Goal: Information Seeking & Learning: Learn about a topic

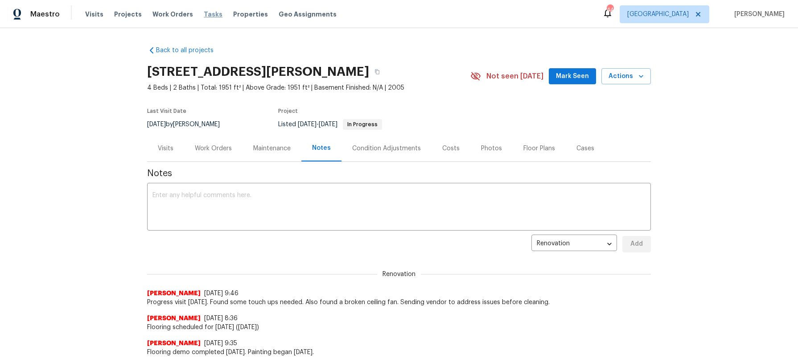
click at [208, 16] on span "Tasks" at bounding box center [213, 14] width 19 height 6
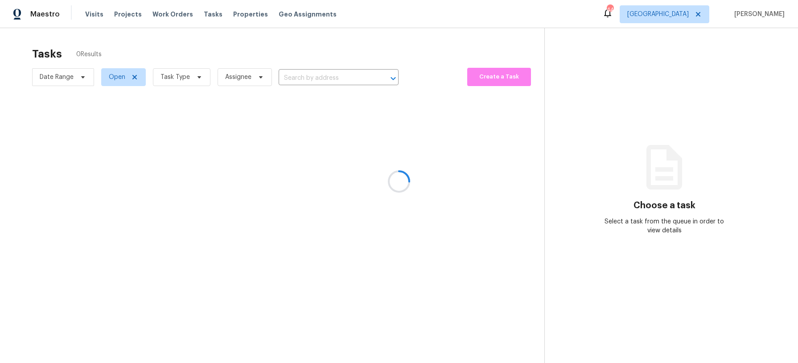
click at [199, 81] on div at bounding box center [399, 181] width 798 height 363
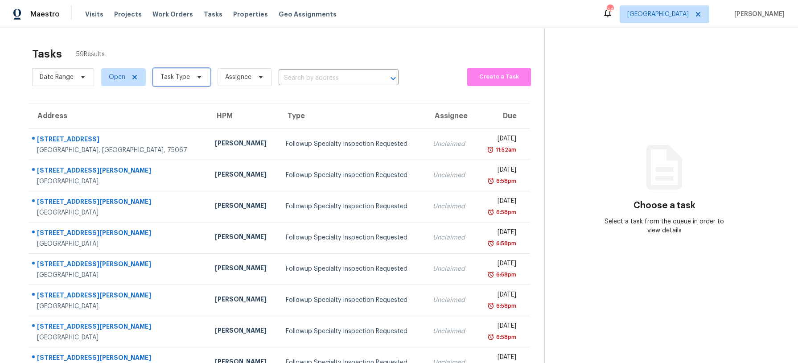
click at [199, 81] on span "Task Type" at bounding box center [182, 77] width 58 height 18
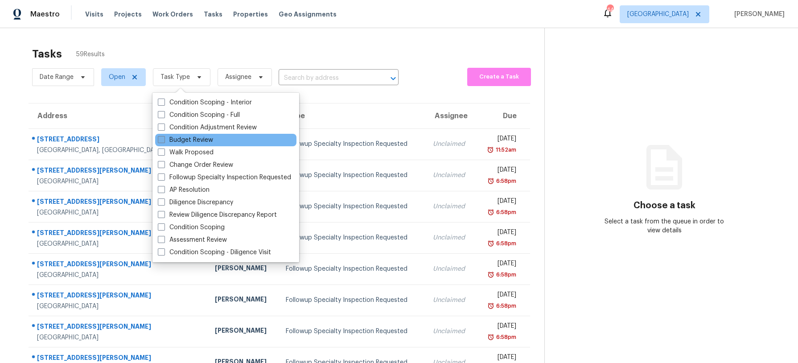
click at [193, 139] on label "Budget Review" at bounding box center [185, 140] width 55 height 9
click at [164, 139] on input "Budget Review" at bounding box center [161, 139] width 6 height 6
checkbox input "true"
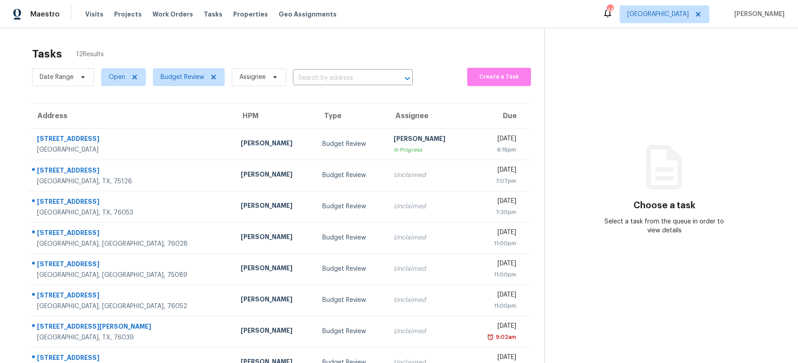
click at [180, 47] on div "Tasks 12 Results" at bounding box center [288, 53] width 512 height 23
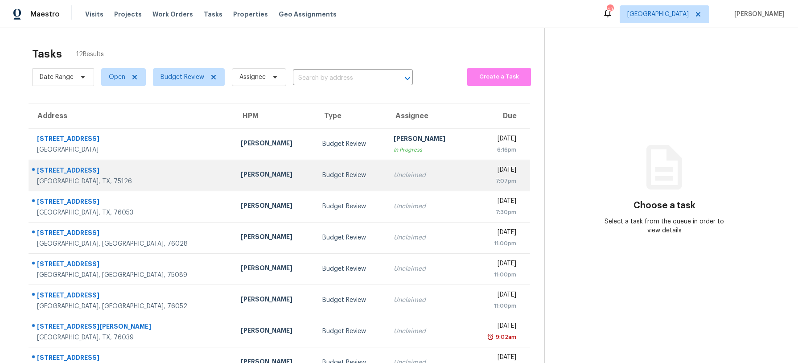
click at [126, 173] on div "3229 Clear Springs Dr" at bounding box center [132, 171] width 190 height 11
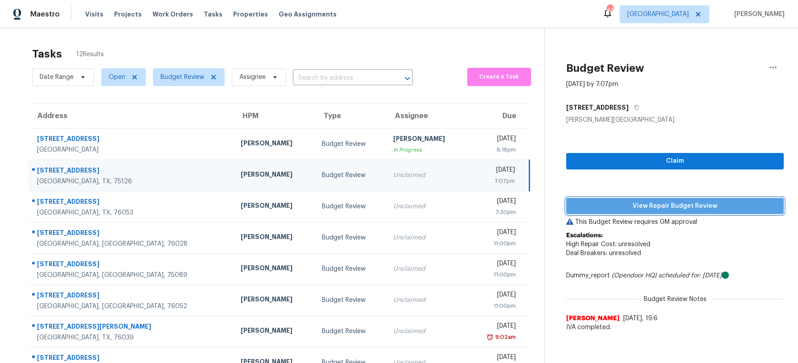
click at [694, 213] on button "View Repair Budget Review" at bounding box center [675, 206] width 218 height 17
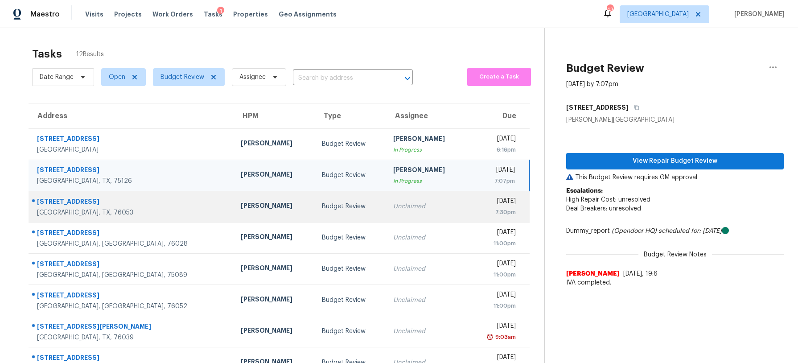
click at [241, 207] on div "Andrew Kempka" at bounding box center [274, 206] width 67 height 11
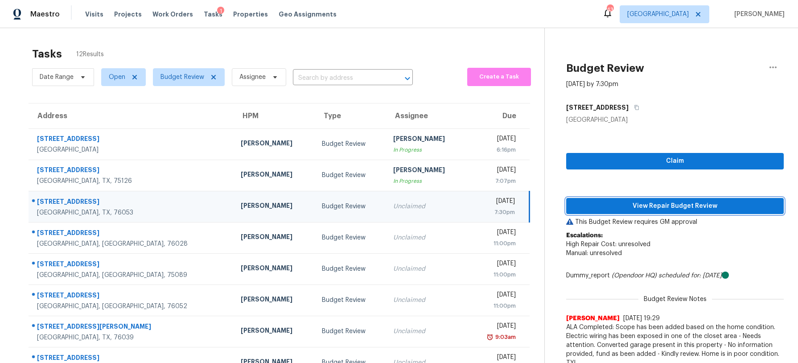
click at [625, 210] on span "View Repair Budget Review" at bounding box center [675, 206] width 203 height 11
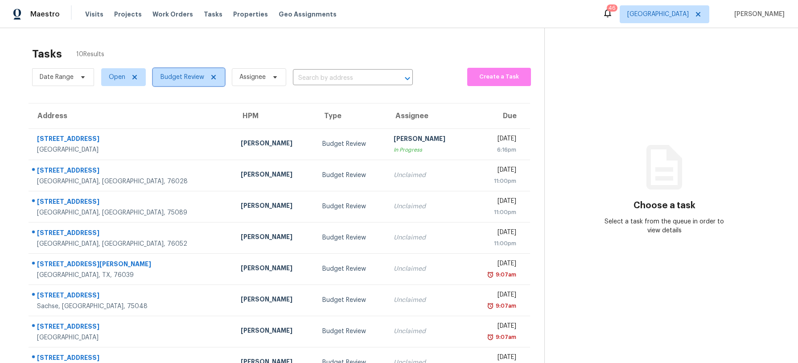
click at [190, 74] on span "Budget Review" at bounding box center [183, 77] width 44 height 9
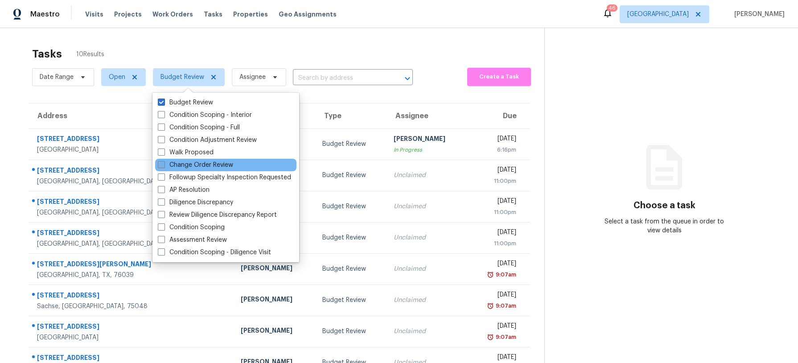
click at [179, 163] on label "Change Order Review" at bounding box center [195, 165] width 75 height 9
click at [164, 163] on input "Change Order Review" at bounding box center [161, 164] width 6 height 6
checkbox input "true"
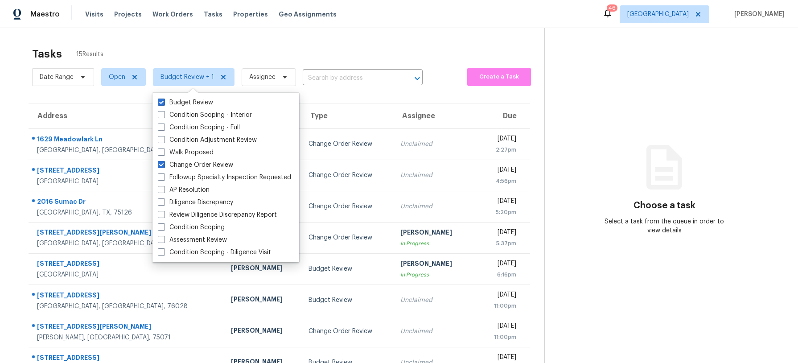
click at [215, 41] on div "Tasks 15 Results Date Range Open Budget Review + 1 Assignee ​ Create a Task Add…" at bounding box center [399, 246] width 798 height 437
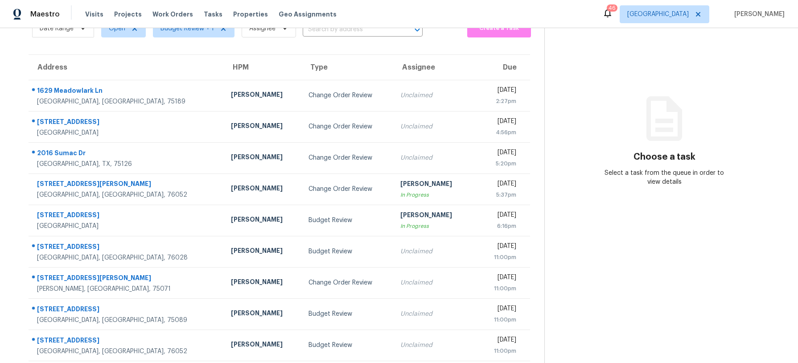
scroll to position [102, 0]
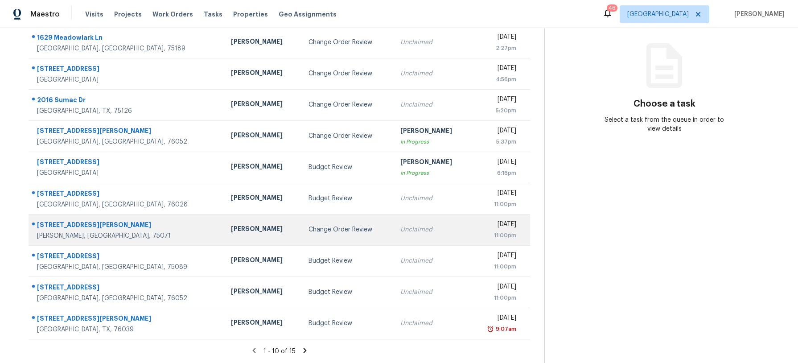
click at [309, 232] on div "Change Order Review" at bounding box center [348, 229] width 78 height 9
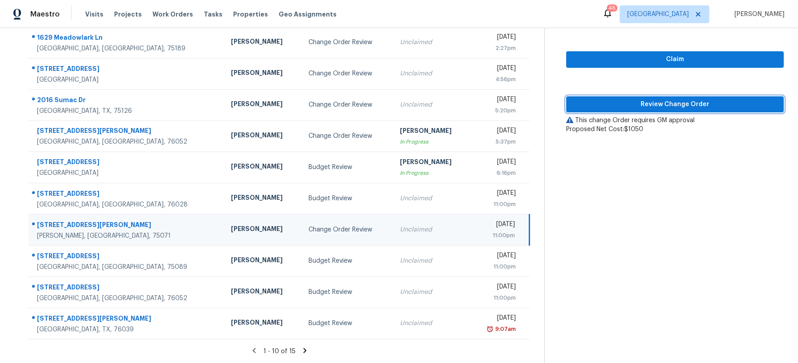
click at [637, 108] on span "Review Change Order" at bounding box center [675, 104] width 203 height 11
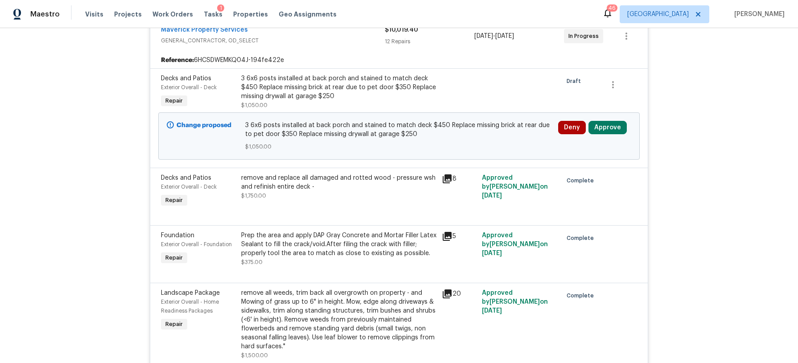
scroll to position [196, 0]
click at [615, 122] on button "Approve" at bounding box center [608, 126] width 38 height 13
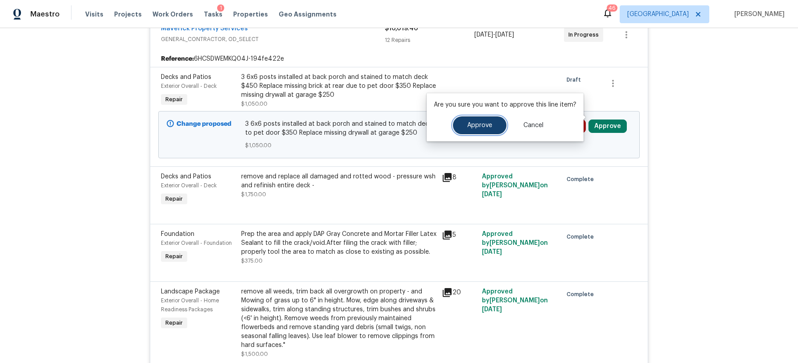
click at [477, 120] on button "Approve" at bounding box center [480, 125] width 54 height 18
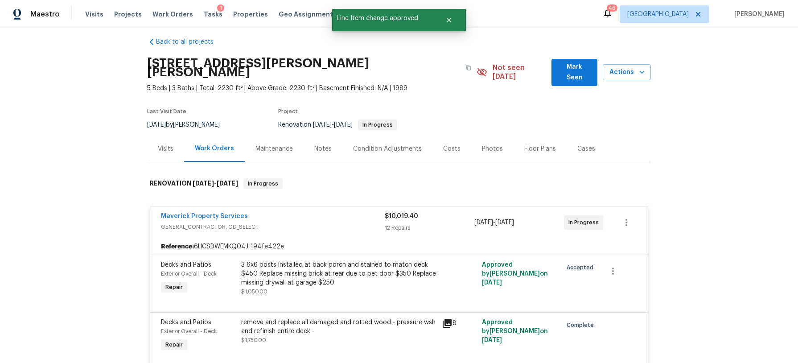
scroll to position [0, 0]
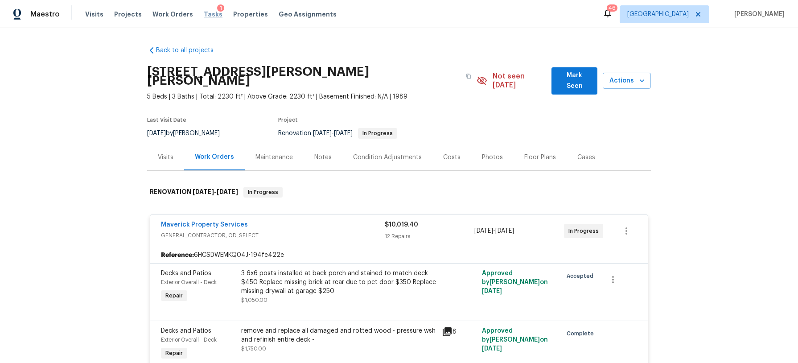
click at [207, 13] on span "Tasks" at bounding box center [213, 14] width 19 height 6
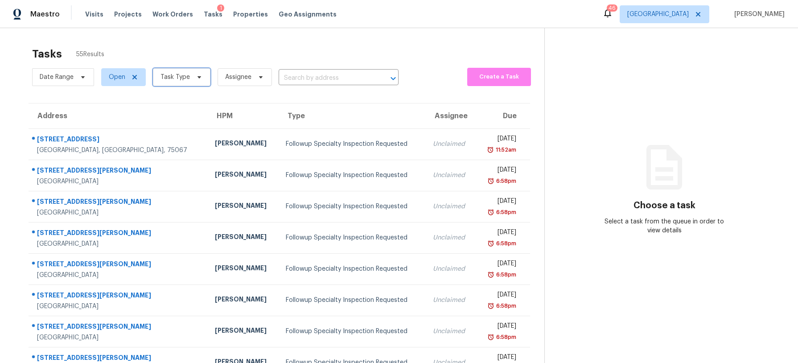
click at [196, 77] on icon at bounding box center [199, 77] width 7 height 7
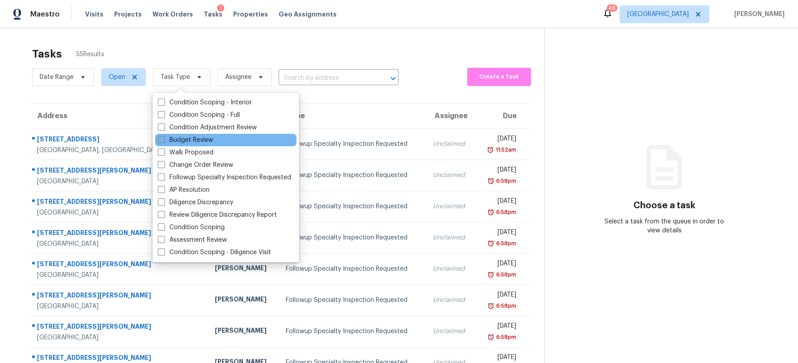
click at [183, 142] on label "Budget Review" at bounding box center [185, 140] width 55 height 9
click at [164, 141] on input "Budget Review" at bounding box center [161, 139] width 6 height 6
checkbox input "true"
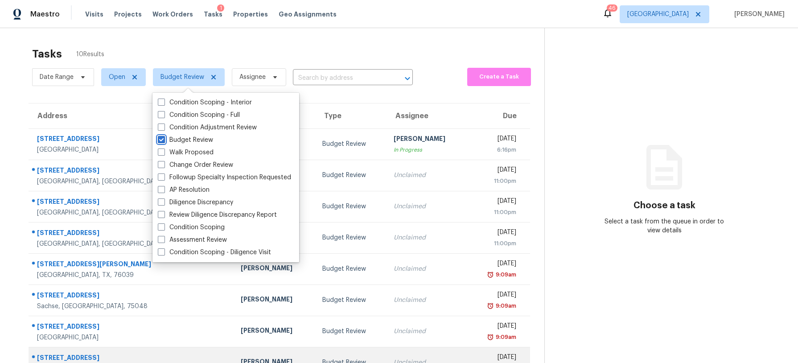
scroll to position [85, 0]
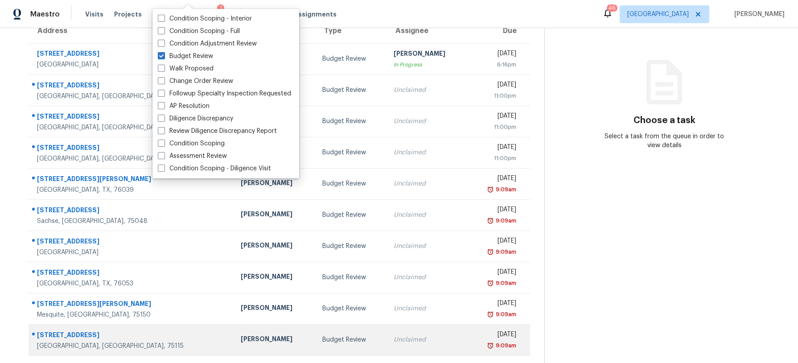
click at [256, 334] on td "Francisco Balcazar Serrato" at bounding box center [275, 339] width 82 height 31
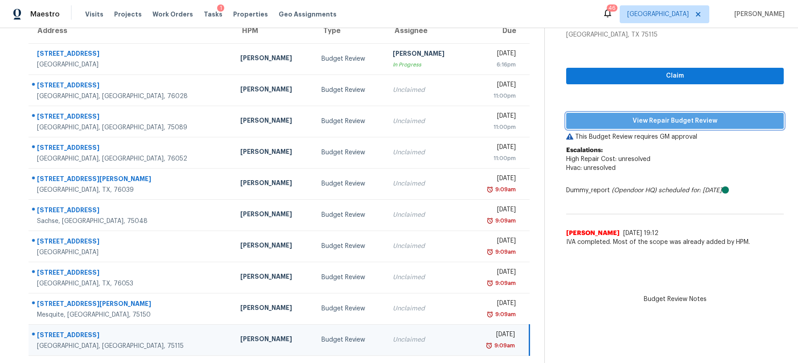
click at [668, 120] on span "View Repair Budget Review" at bounding box center [675, 121] width 203 height 11
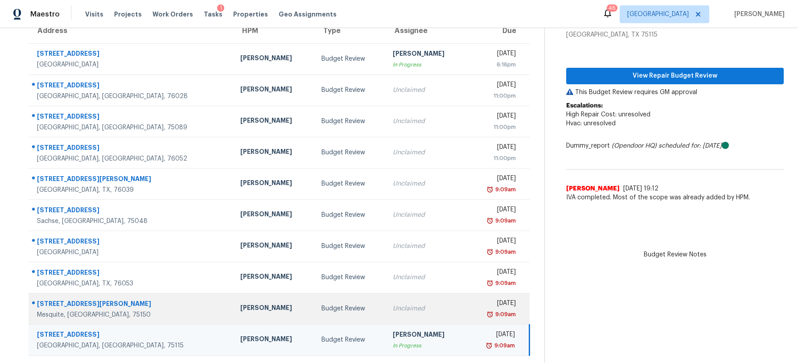
click at [386, 310] on td "Unclaimed" at bounding box center [426, 308] width 81 height 31
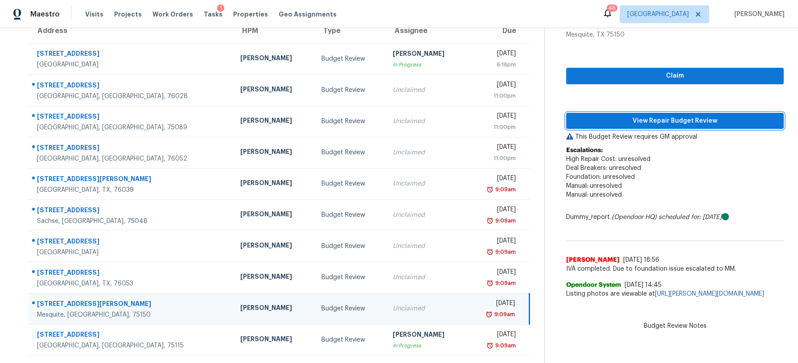
click at [595, 127] on button "View Repair Budget Review" at bounding box center [675, 121] width 218 height 17
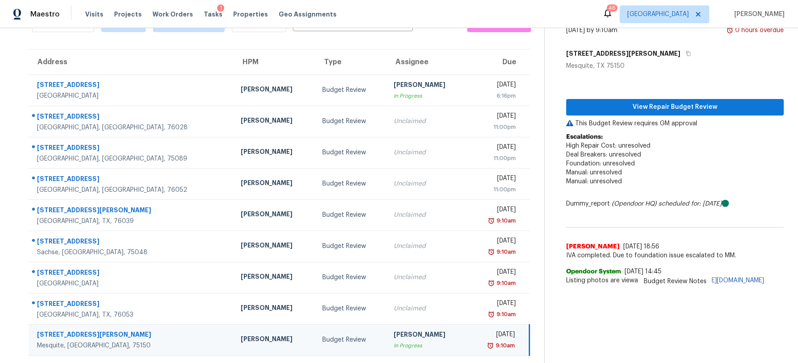
scroll to position [54, 0]
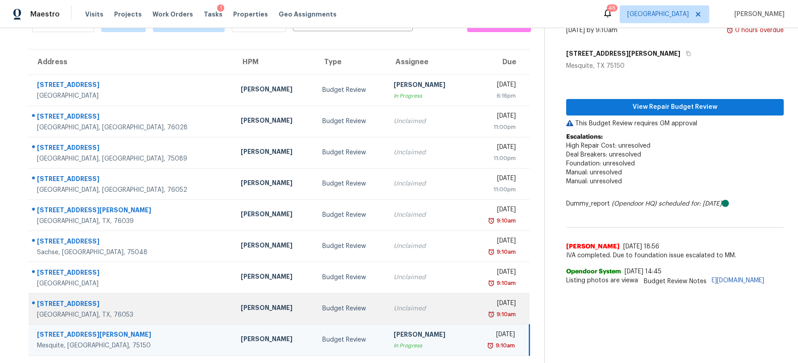
click at [325, 302] on td "Budget Review" at bounding box center [350, 308] width 71 height 31
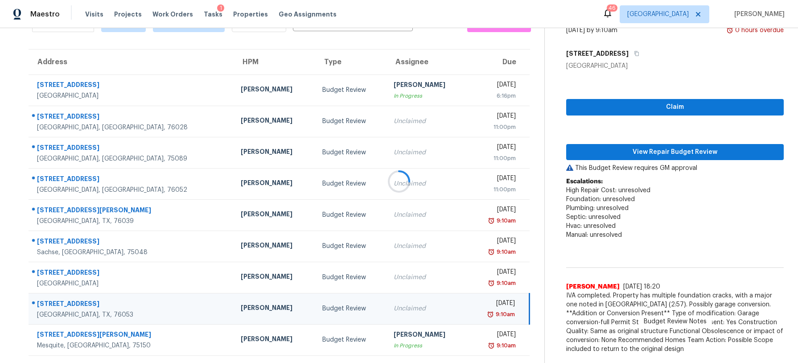
scroll to position [63, 0]
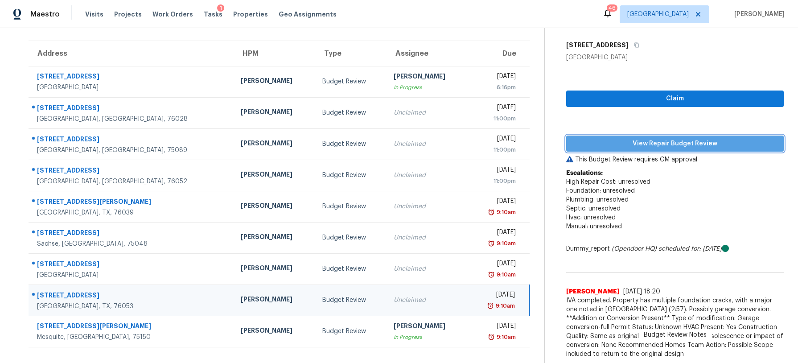
click at [677, 141] on span "View Repair Budget Review" at bounding box center [675, 143] width 203 height 11
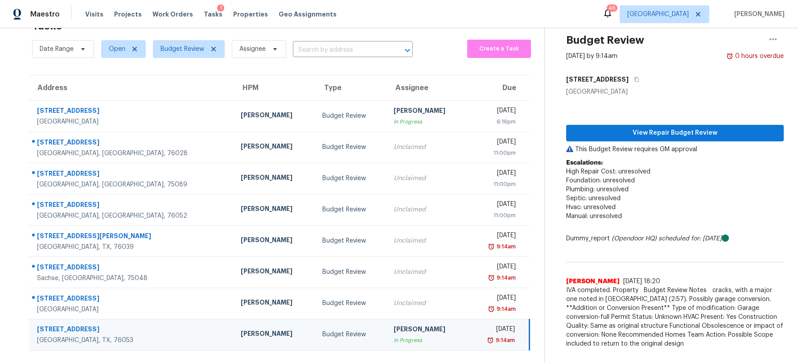
scroll to position [28, 0]
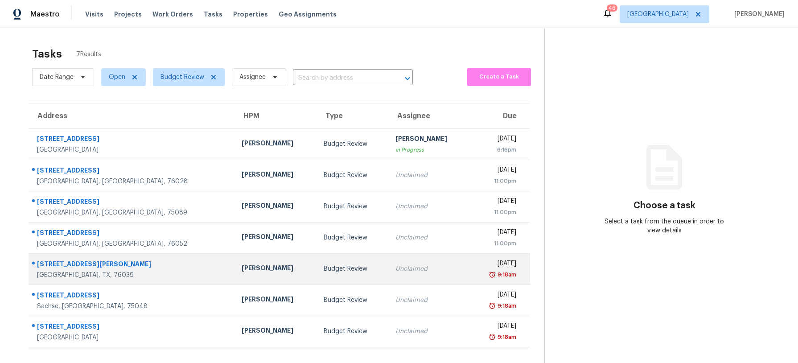
scroll to position [28, 0]
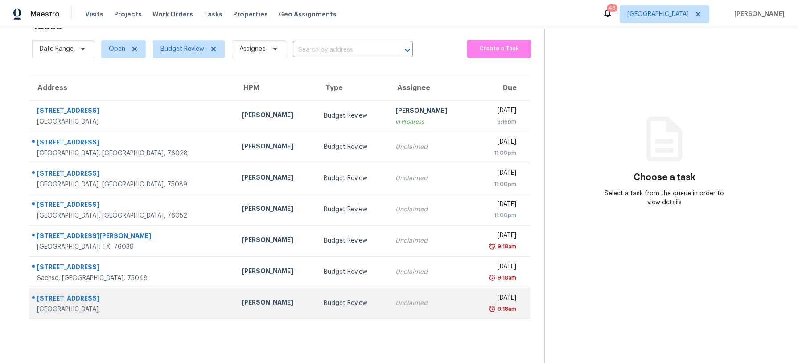
click at [328, 296] on td "Budget Review" at bounding box center [353, 303] width 72 height 31
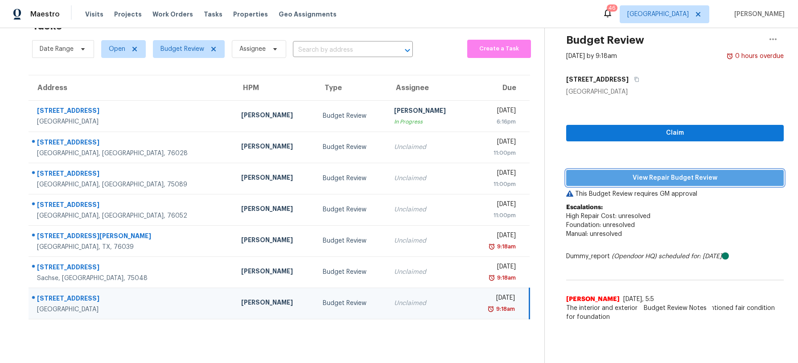
click at [646, 180] on span "View Repair Budget Review" at bounding box center [675, 178] width 203 height 11
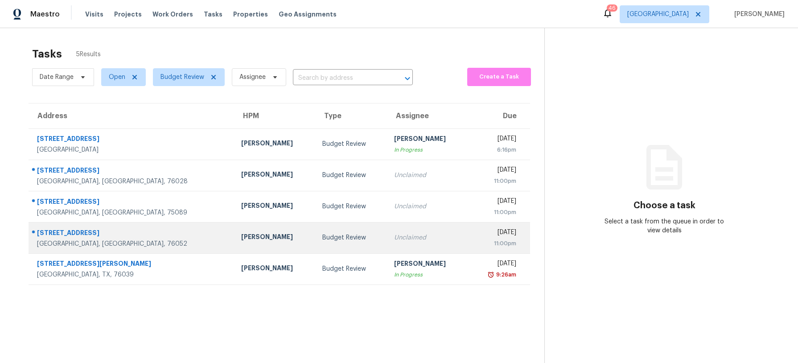
click at [241, 232] on div "[PERSON_NAME]" at bounding box center [274, 237] width 67 height 11
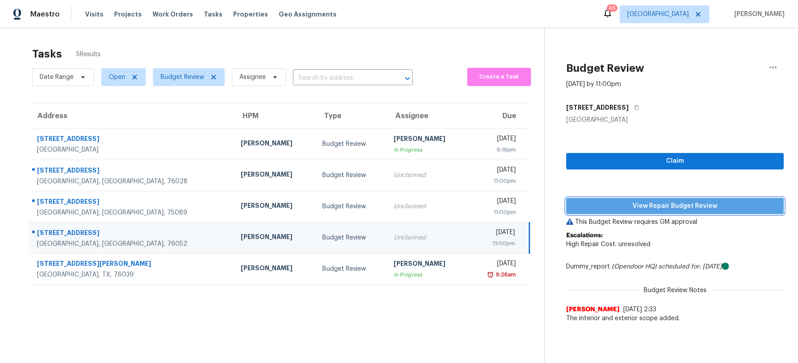
click at [637, 203] on span "View Repair Budget Review" at bounding box center [675, 206] width 203 height 11
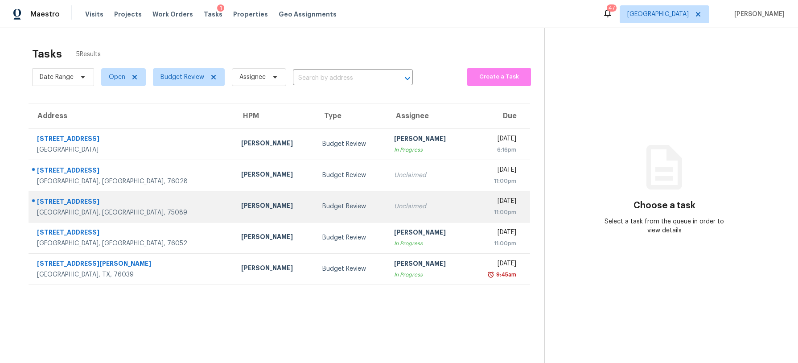
click at [322, 210] on div "Budget Review" at bounding box center [351, 206] width 58 height 9
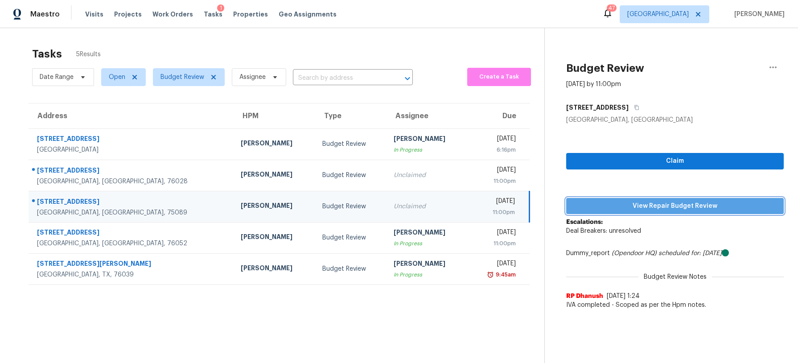
click at [595, 204] on span "View Repair Budget Review" at bounding box center [675, 206] width 203 height 11
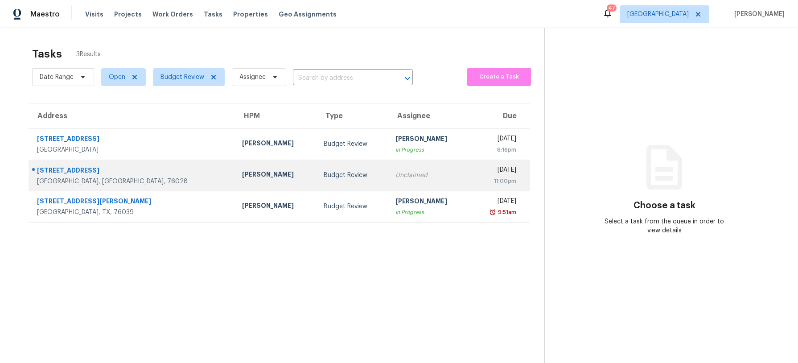
click at [317, 180] on td "Budget Review" at bounding box center [353, 175] width 72 height 31
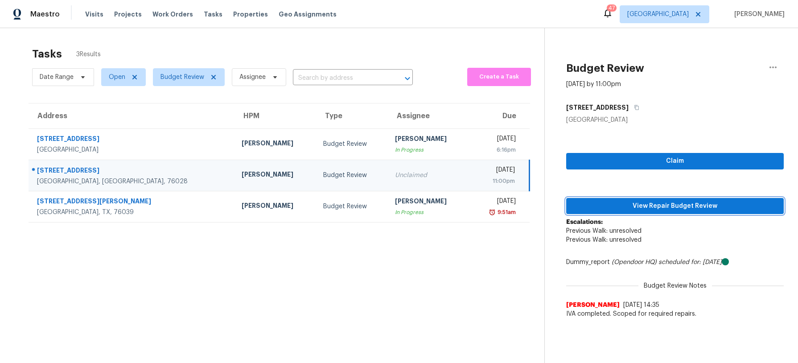
click at [708, 204] on span "View Repair Budget Review" at bounding box center [675, 206] width 203 height 11
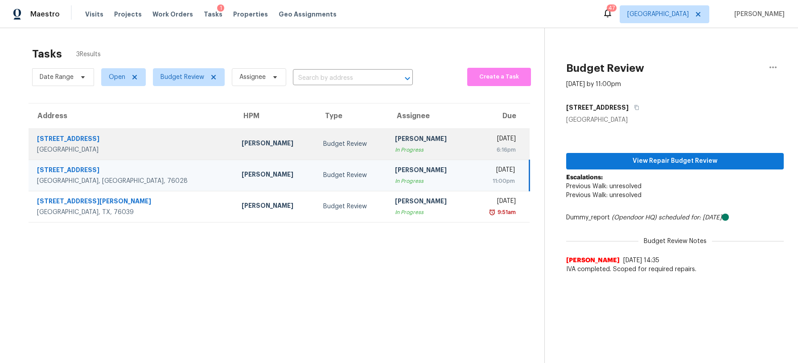
click at [242, 139] on div "[PERSON_NAME]" at bounding box center [275, 144] width 67 height 11
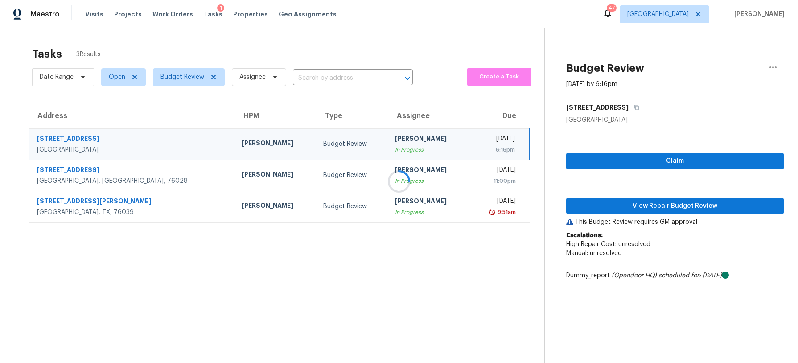
click at [650, 210] on div at bounding box center [399, 181] width 798 height 363
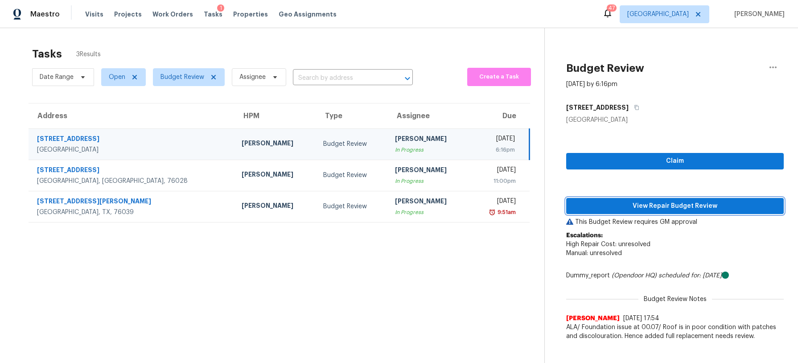
click at [649, 209] on span "View Repair Budget Review" at bounding box center [675, 206] width 203 height 11
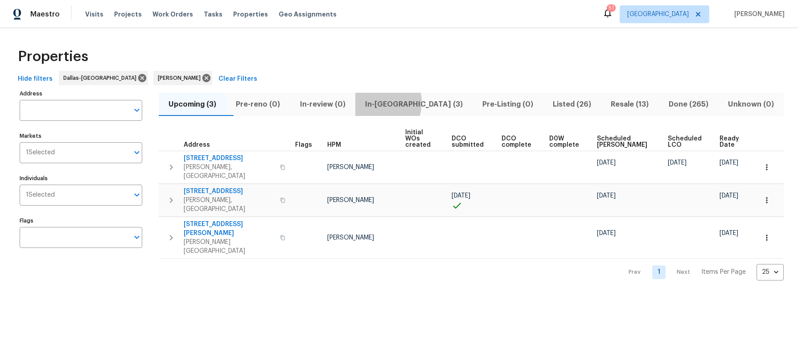
click at [395, 102] on span "In-reno (3)" at bounding box center [414, 104] width 107 height 12
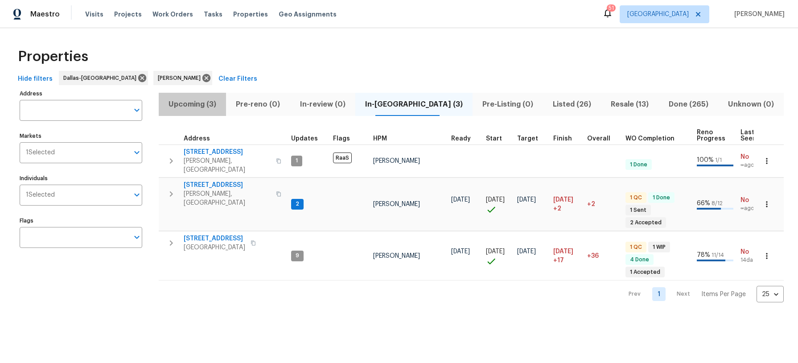
click at [206, 107] on span "Upcoming (3)" at bounding box center [192, 104] width 57 height 12
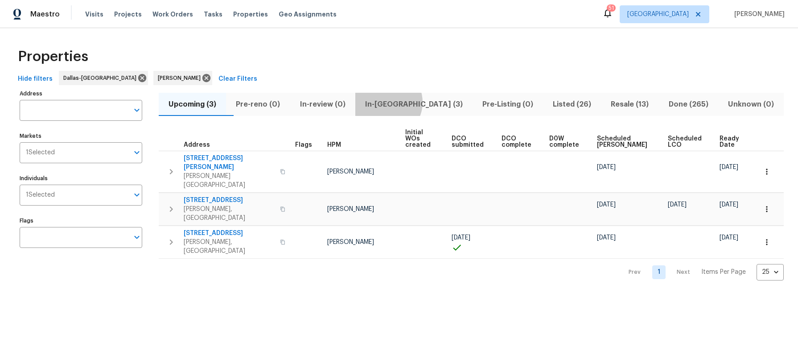
click at [407, 102] on span "In-reno (3)" at bounding box center [414, 104] width 107 height 12
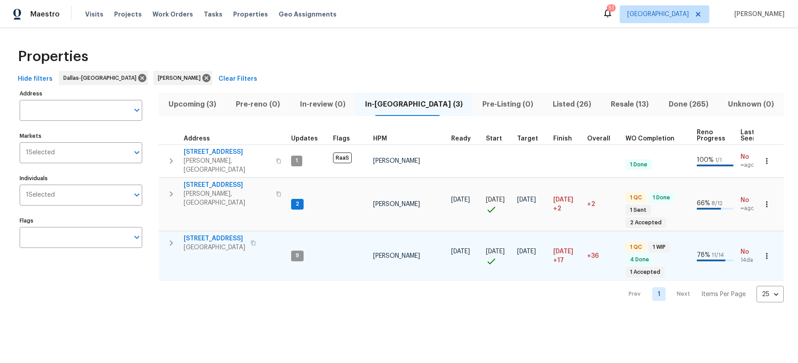
click at [205, 234] on span "9921 Boston Harbor Dr" at bounding box center [215, 238] width 62 height 9
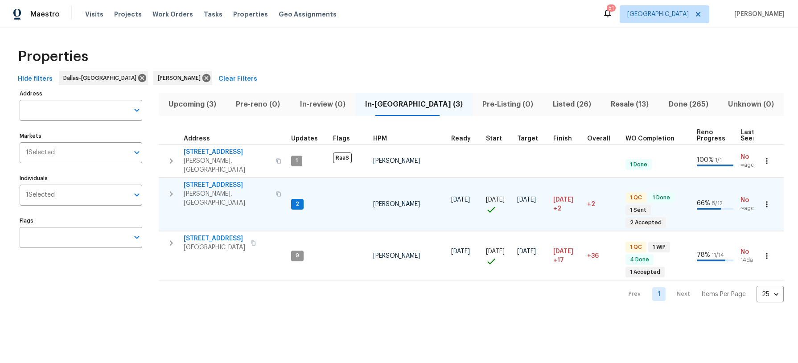
click at [215, 181] on span "3405 Pinecone Dr" at bounding box center [227, 185] width 87 height 9
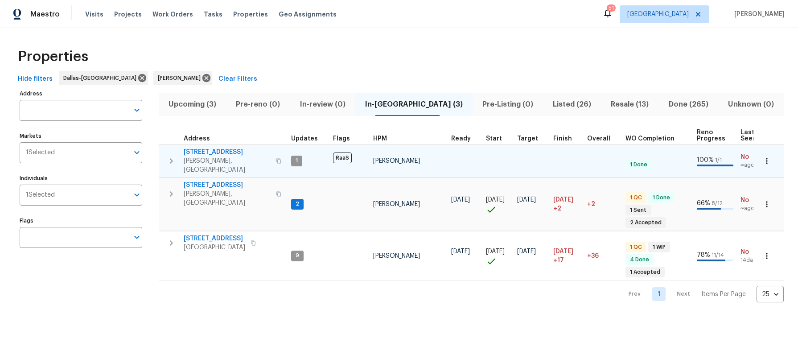
click at [220, 151] on span "[STREET_ADDRESS]" at bounding box center [227, 152] width 87 height 9
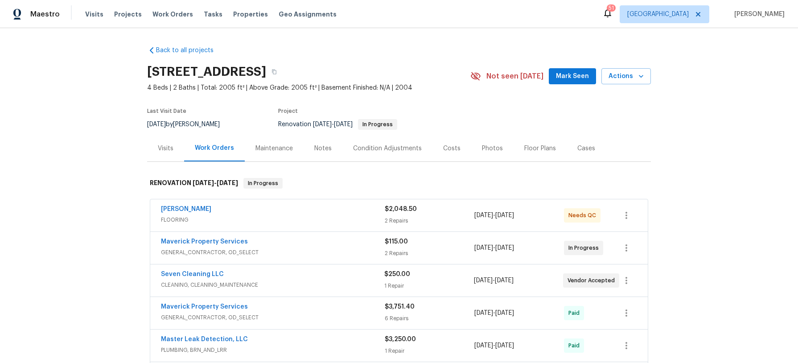
click at [320, 149] on div "Notes" at bounding box center [322, 148] width 17 height 9
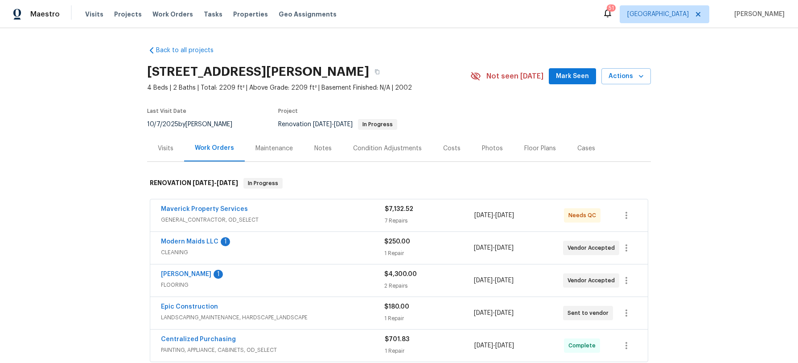
click at [317, 146] on div "Notes" at bounding box center [322, 148] width 17 height 9
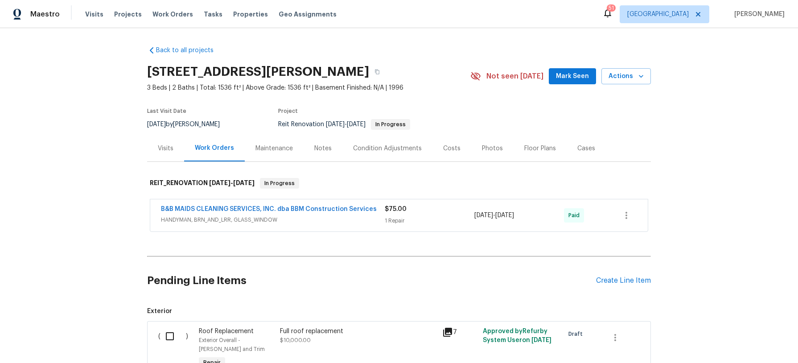
click at [310, 149] on div "Notes" at bounding box center [323, 148] width 39 height 26
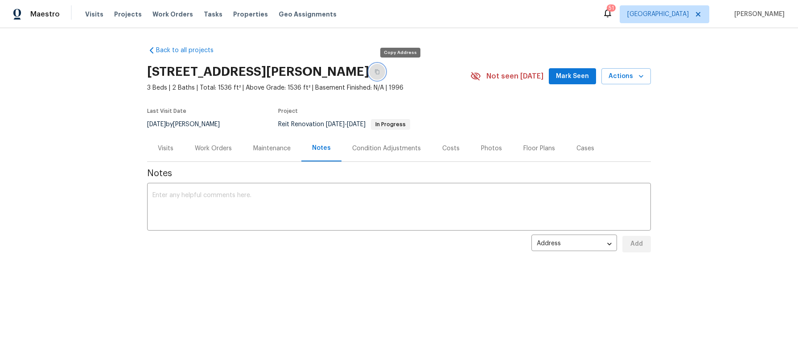
click at [385, 70] on button "button" at bounding box center [377, 72] width 16 height 16
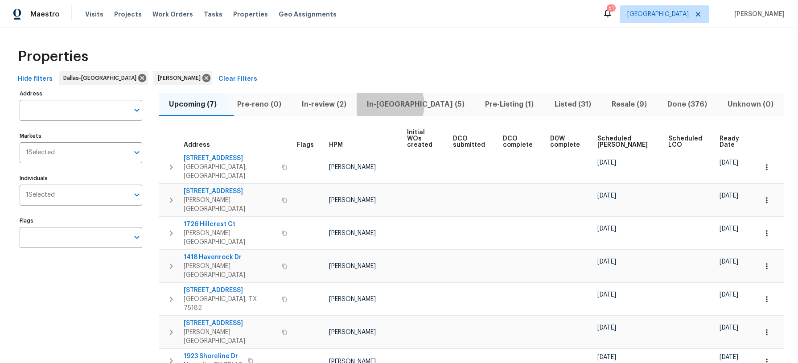
click at [407, 104] on span "In-reno (5)" at bounding box center [415, 104] width 107 height 12
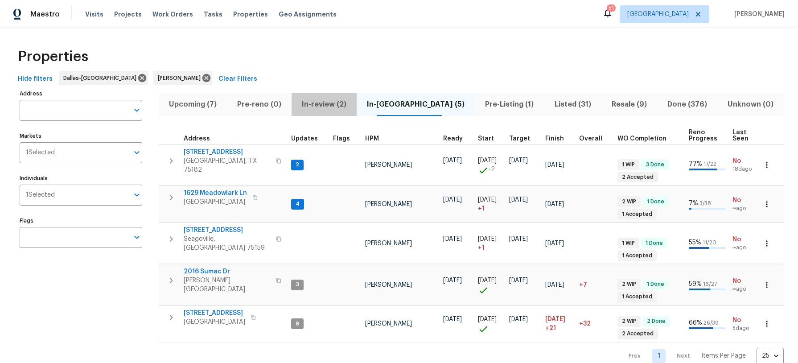
click at [338, 105] on span "In-review (2)" at bounding box center [324, 104] width 54 height 12
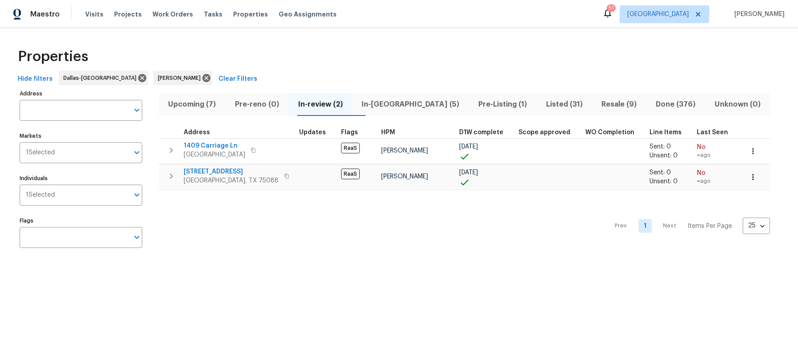
click at [405, 103] on span "In-[GEOGRAPHIC_DATA] (5)" at bounding box center [411, 104] width 106 height 12
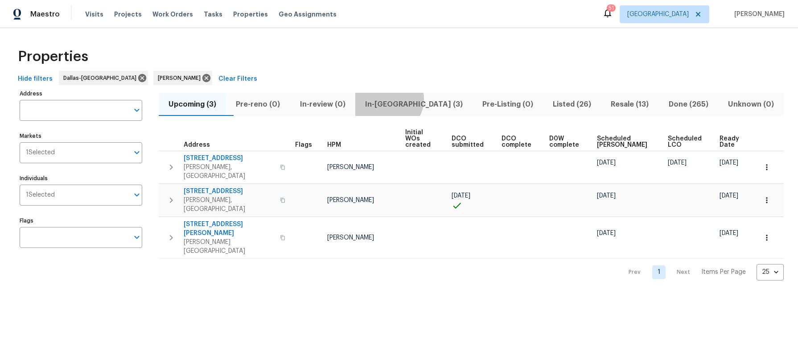
click at [407, 99] on span "In-[GEOGRAPHIC_DATA] (3)" at bounding box center [414, 104] width 107 height 12
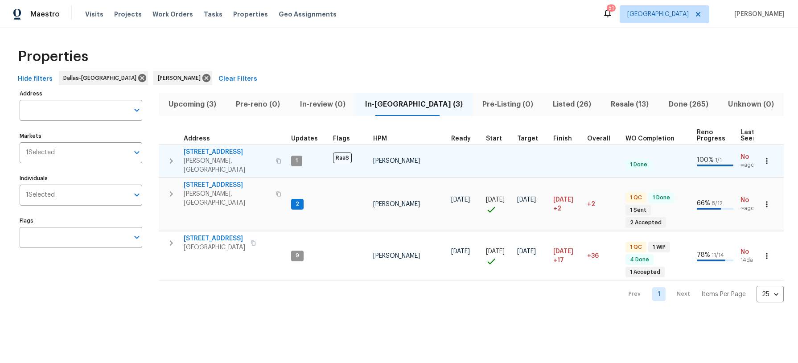
click at [215, 152] on span "[STREET_ADDRESS]" at bounding box center [227, 152] width 87 height 9
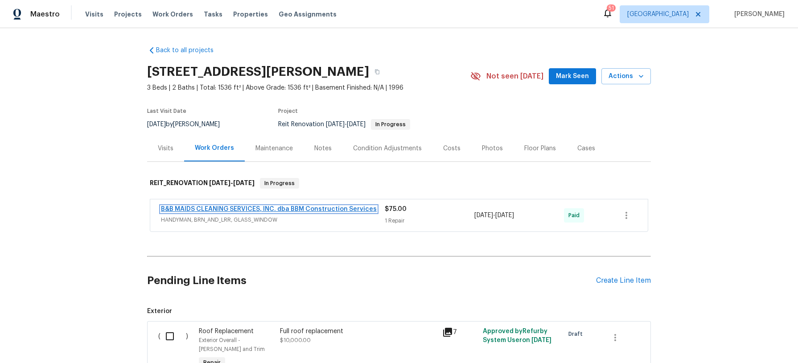
click at [322, 207] on link "B&B MAIDS CLEANING SERVICES, INC. dba BBM Construction Services" at bounding box center [269, 209] width 216 height 6
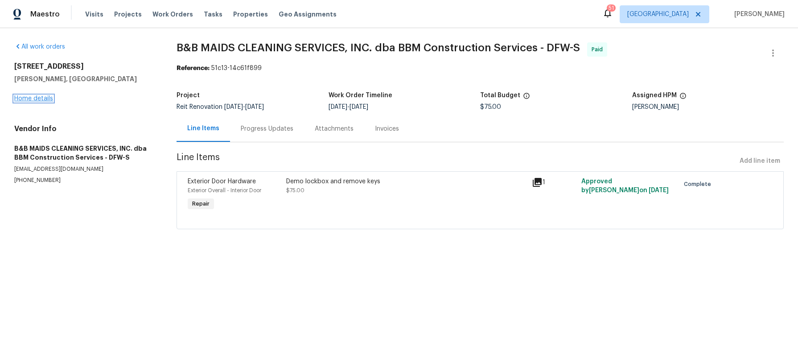
click at [42, 97] on link "Home details" at bounding box center [33, 98] width 39 height 6
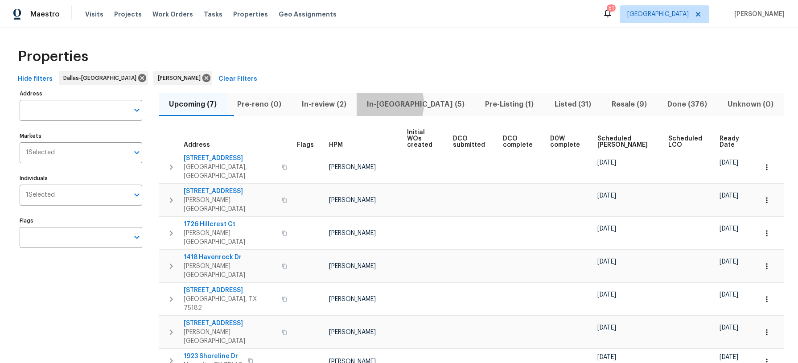
click at [402, 103] on span "In-[GEOGRAPHIC_DATA] (5)" at bounding box center [415, 104] width 107 height 12
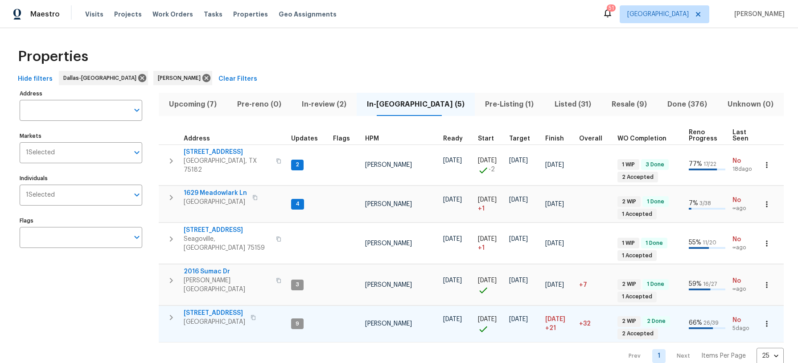
click at [216, 309] on span "[STREET_ADDRESS]" at bounding box center [215, 313] width 62 height 9
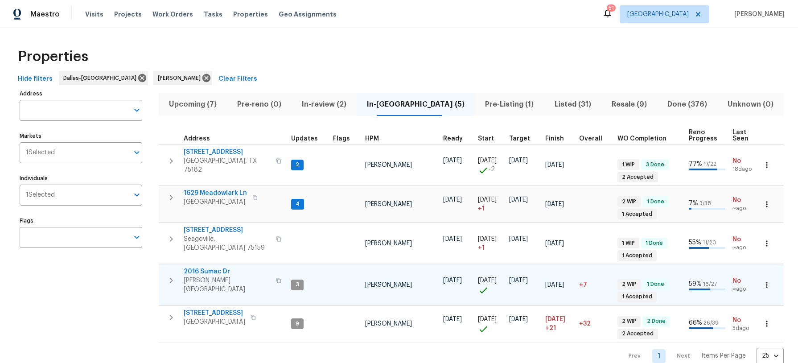
scroll to position [0, 0]
click at [209, 267] on span "2016 Sumac Dr" at bounding box center [227, 271] width 87 height 9
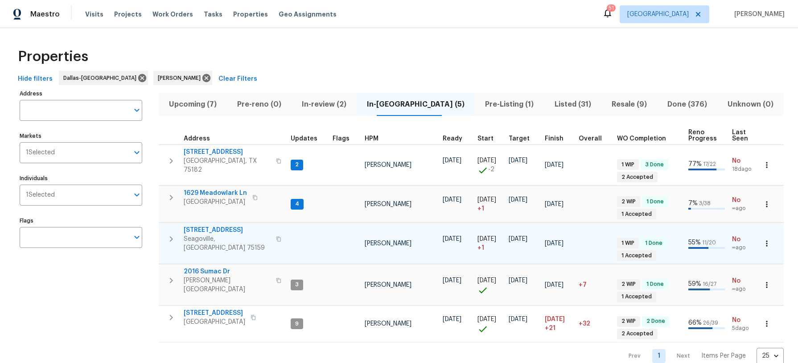
click at [212, 226] on span "1012 Woodside Ln" at bounding box center [227, 230] width 87 height 9
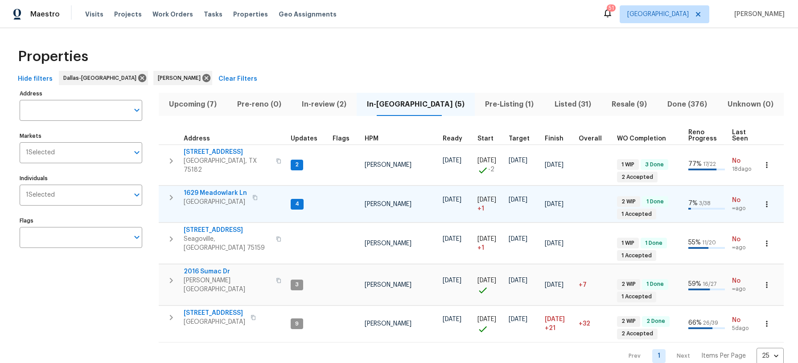
click at [211, 189] on span "1629 Meadowlark Ln" at bounding box center [215, 193] width 63 height 9
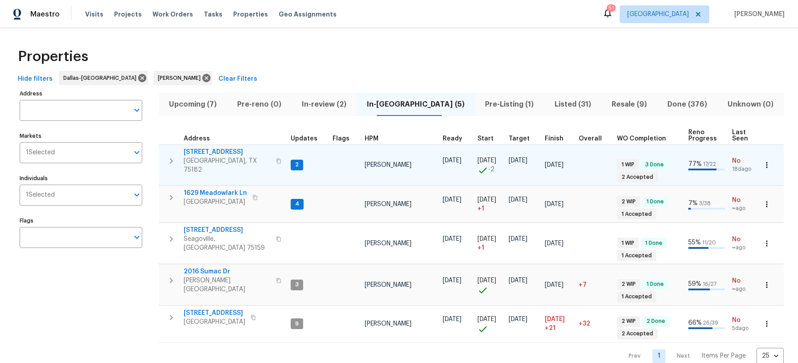
click at [200, 151] on span "209 Old Gate Ln" at bounding box center [227, 152] width 87 height 9
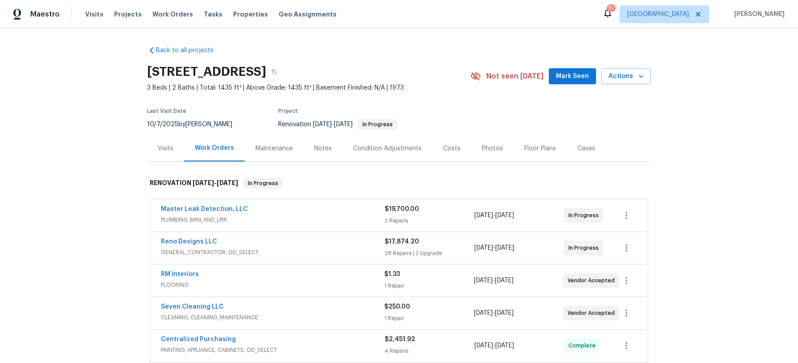
click at [325, 150] on div "Notes" at bounding box center [322, 148] width 17 height 9
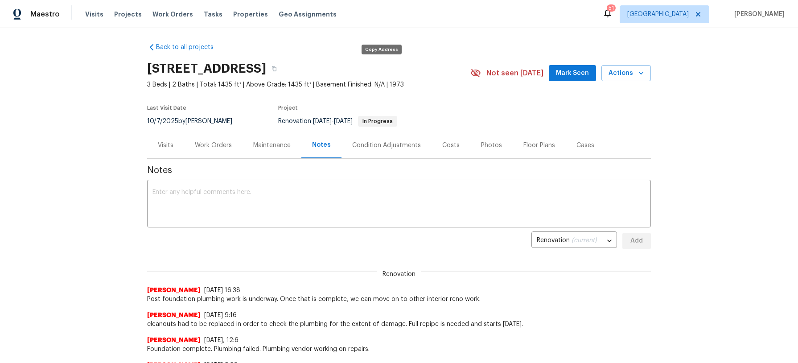
scroll to position [4, 0]
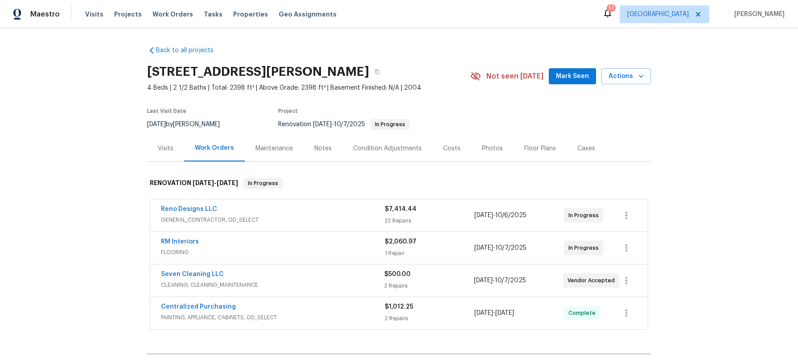
click at [321, 145] on div "Notes" at bounding box center [322, 148] width 17 height 9
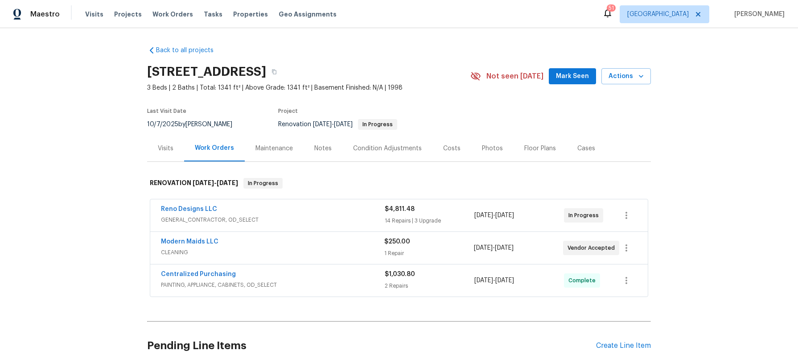
click at [327, 145] on div "Notes" at bounding box center [322, 148] width 17 height 9
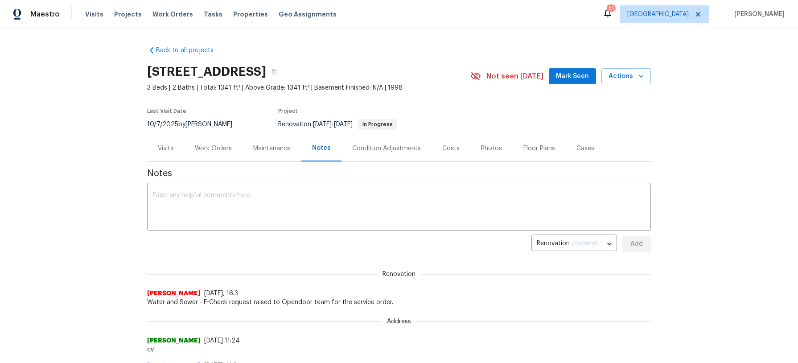
click at [213, 149] on div "Work Orders" at bounding box center [213, 148] width 37 height 9
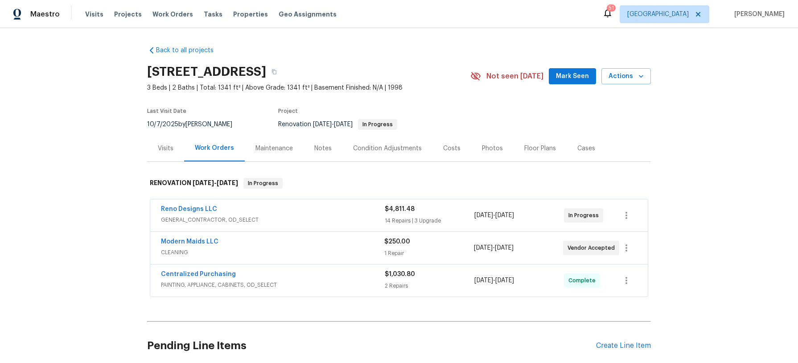
click at [453, 146] on div "Costs" at bounding box center [451, 148] width 17 height 9
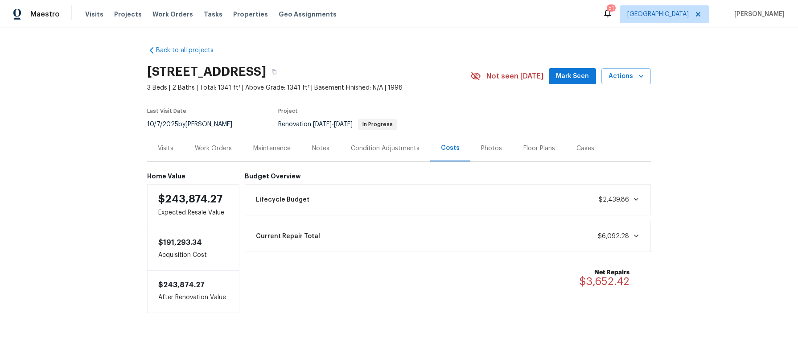
click at [215, 145] on div "Work Orders" at bounding box center [213, 148] width 37 height 9
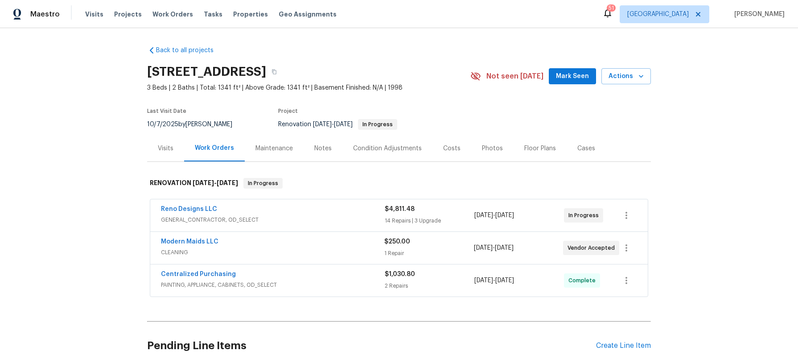
click at [173, 147] on div "Visits" at bounding box center [165, 148] width 37 height 26
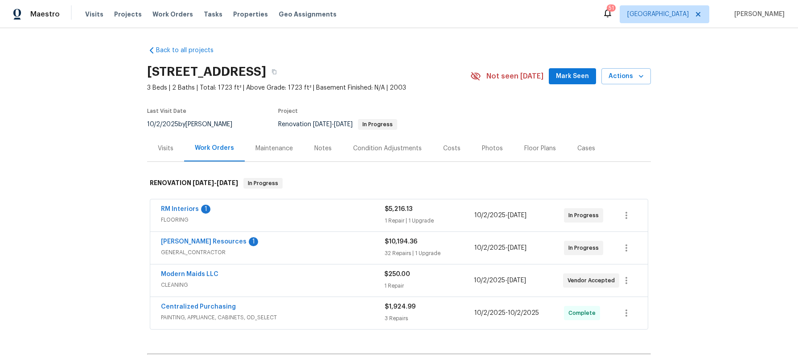
click at [455, 149] on div "Costs" at bounding box center [451, 148] width 17 height 9
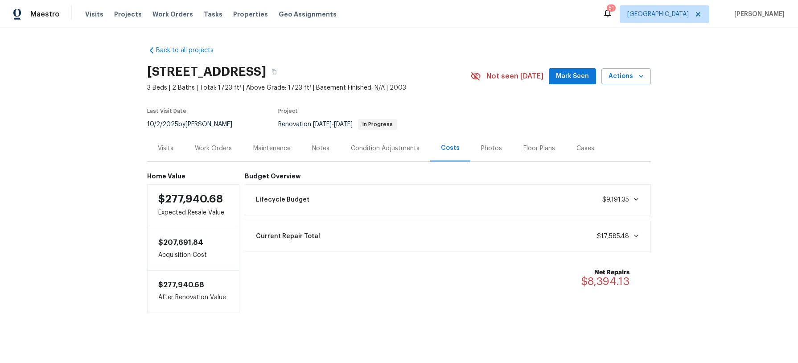
click at [171, 148] on div "Visits" at bounding box center [166, 148] width 16 height 9
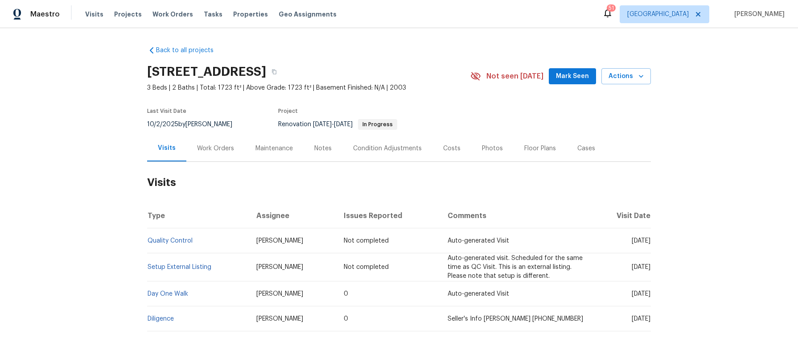
click at [323, 148] on div "Notes" at bounding box center [322, 148] width 17 height 9
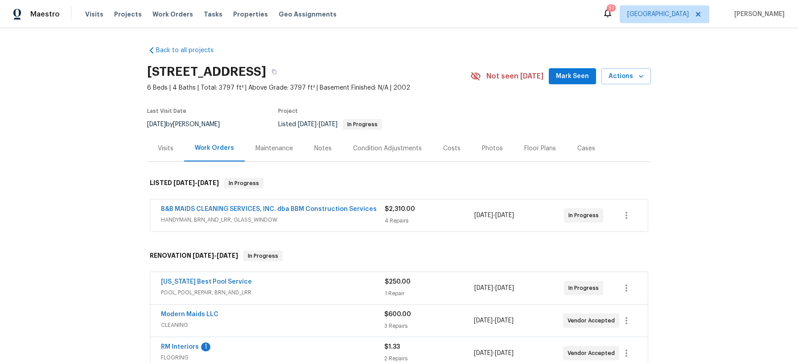
click at [326, 149] on div "Notes" at bounding box center [322, 148] width 17 height 9
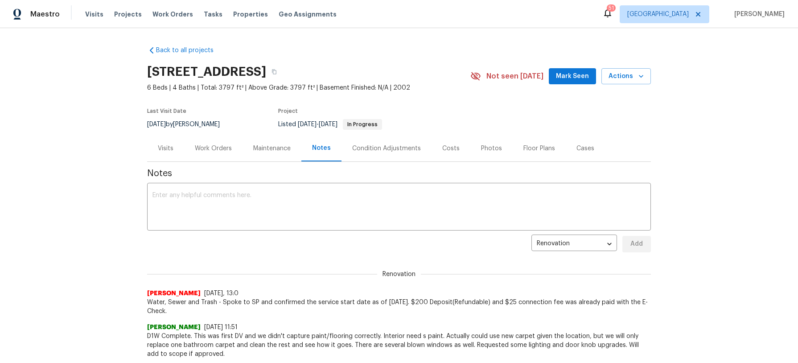
click at [449, 149] on div "Costs" at bounding box center [450, 148] width 17 height 9
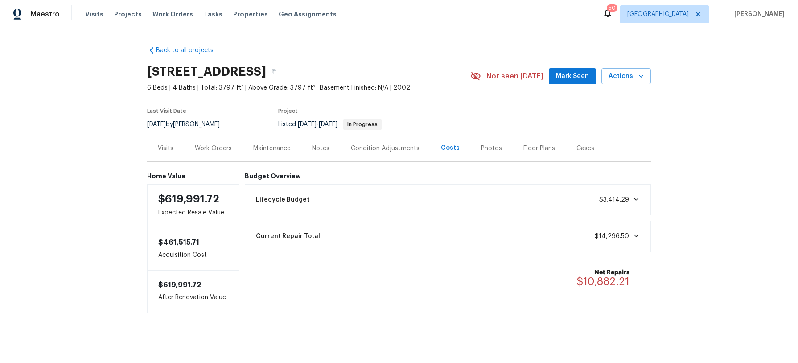
click at [202, 207] on div "$619,991.72 Expected Resale Value" at bounding box center [193, 206] width 92 height 44
click at [379, 150] on div "Condition Adjustments" at bounding box center [385, 148] width 69 height 9
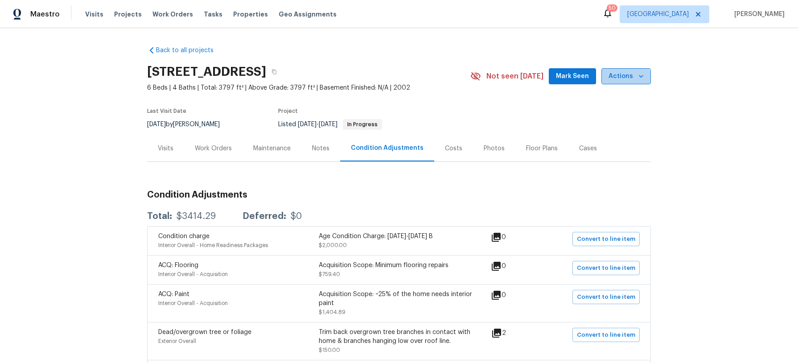
click at [627, 78] on span "Actions" at bounding box center [626, 76] width 35 height 11
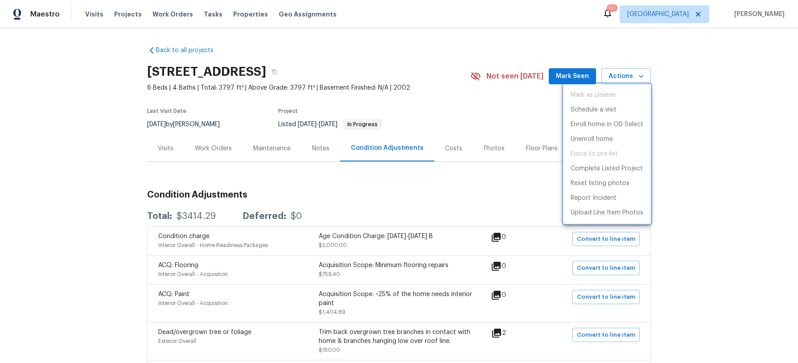
click at [432, 104] on div at bounding box center [399, 181] width 798 height 363
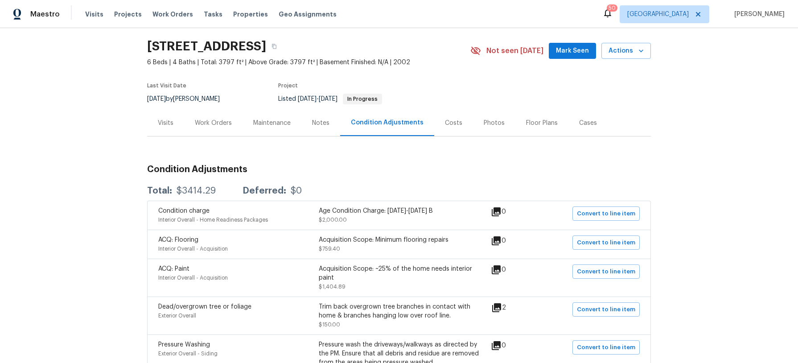
scroll to position [26, 0]
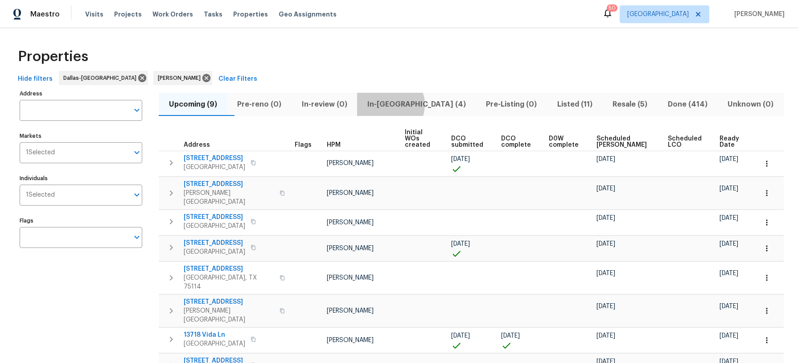
click at [410, 104] on span "In-[GEOGRAPHIC_DATA] (4)" at bounding box center [417, 104] width 108 height 12
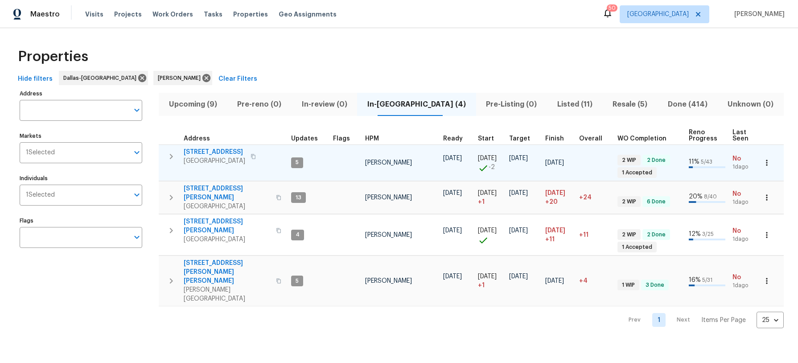
click at [207, 149] on span "[STREET_ADDRESS]" at bounding box center [215, 152] width 62 height 9
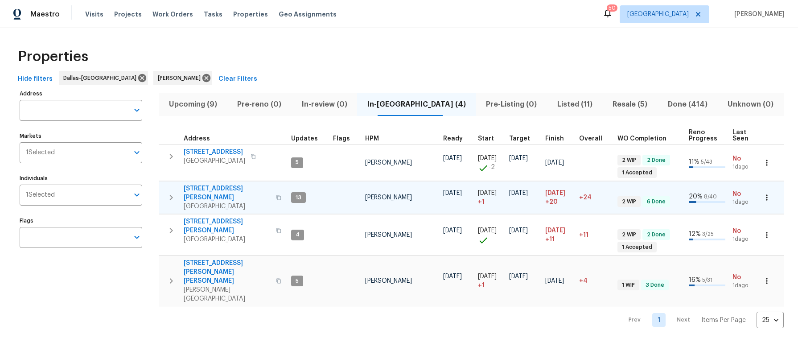
click at [204, 188] on span "[STREET_ADDRESS][PERSON_NAME]" at bounding box center [227, 193] width 87 height 18
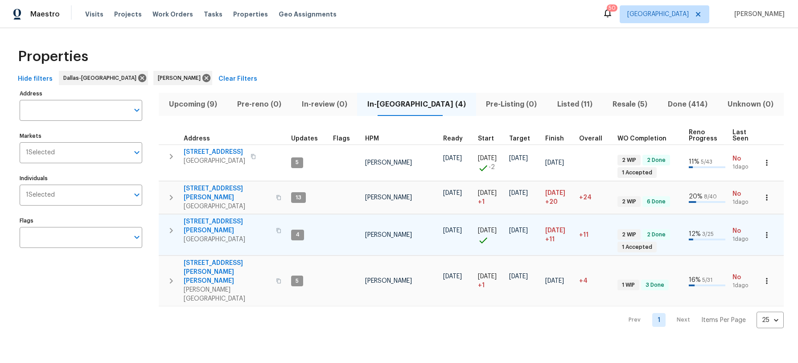
click at [223, 217] on span "[STREET_ADDRESS][PERSON_NAME]" at bounding box center [227, 226] width 87 height 18
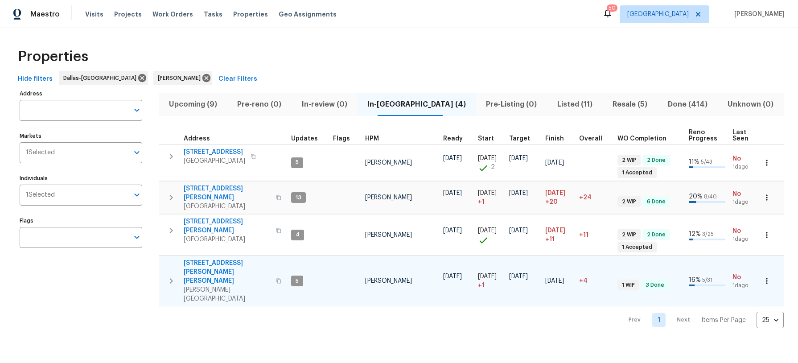
click at [202, 259] on span "[STREET_ADDRESS][PERSON_NAME][PERSON_NAME]" at bounding box center [227, 272] width 87 height 27
click at [198, 107] on span "Upcoming (9)" at bounding box center [193, 104] width 58 height 12
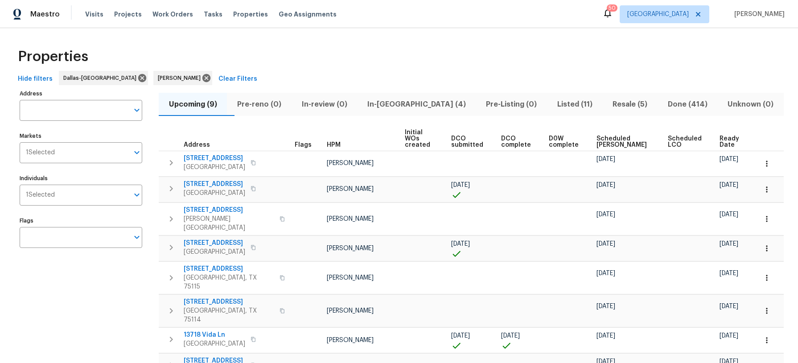
click at [737, 136] on span "Ready Date" at bounding box center [731, 142] width 22 height 12
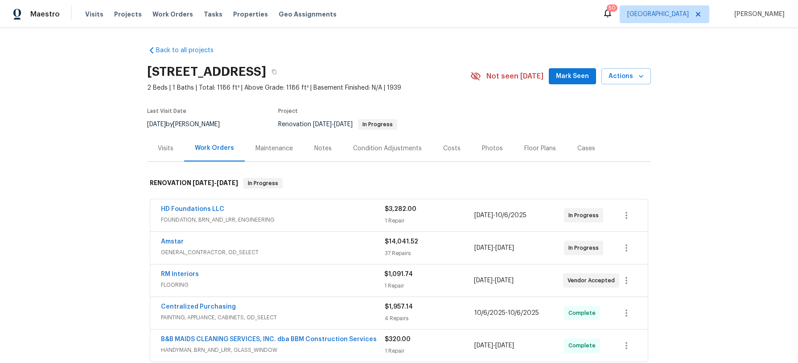
click at [443, 147] on div "Costs" at bounding box center [451, 148] width 17 height 9
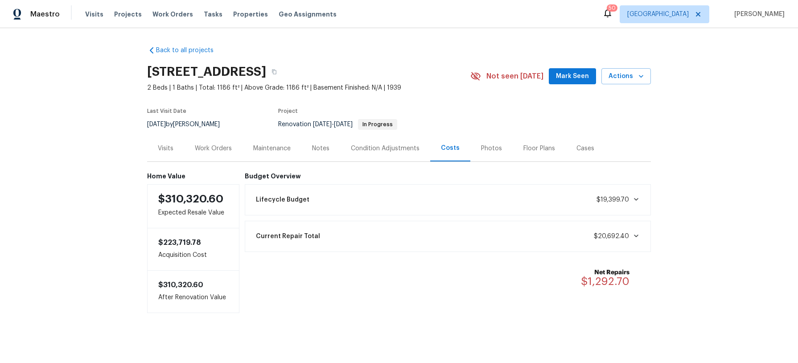
click at [322, 147] on div "Notes" at bounding box center [320, 148] width 17 height 9
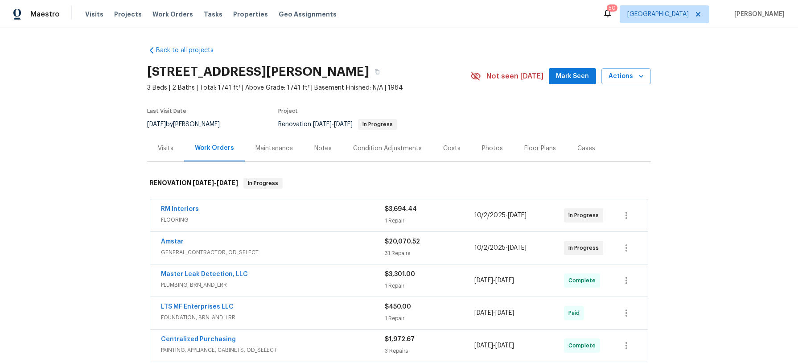
click at [446, 148] on div "Costs" at bounding box center [451, 148] width 17 height 9
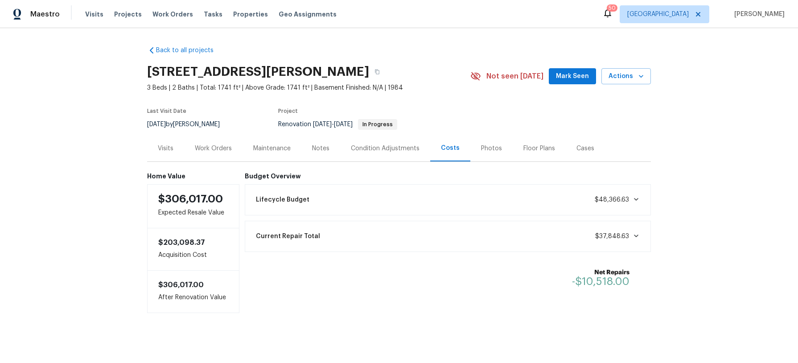
click at [326, 148] on div "Notes" at bounding box center [320, 148] width 17 height 9
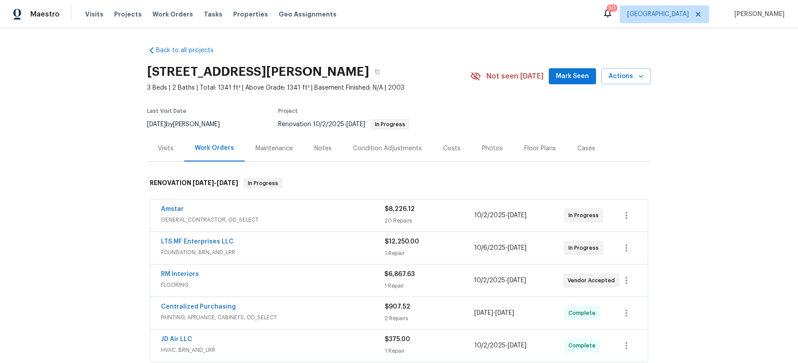
click at [322, 148] on div "Notes" at bounding box center [322, 148] width 17 height 9
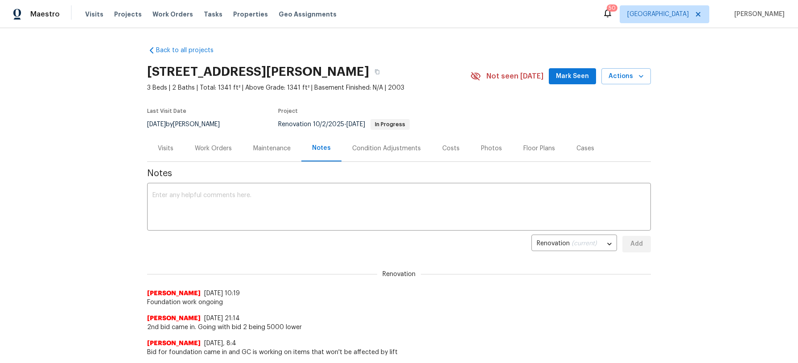
click at [454, 148] on div "Costs" at bounding box center [450, 148] width 17 height 9
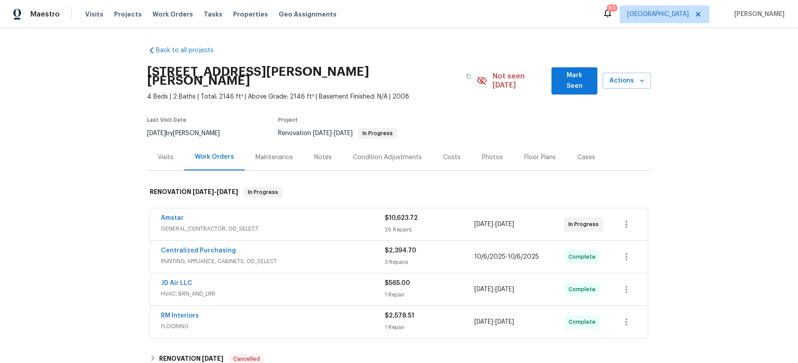
click at [448, 153] on div "Costs" at bounding box center [451, 157] width 17 height 9
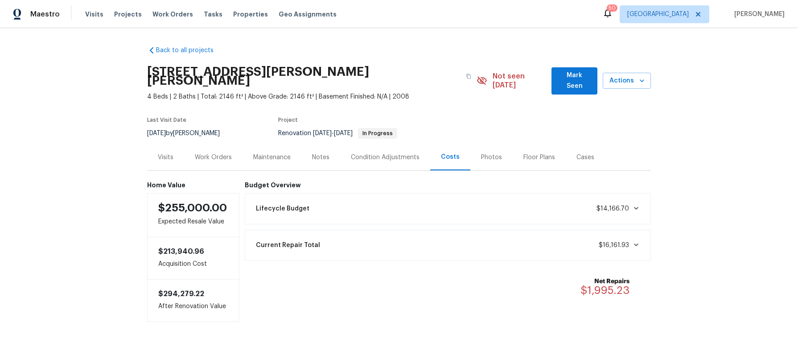
click at [325, 153] on div "Notes" at bounding box center [320, 157] width 17 height 9
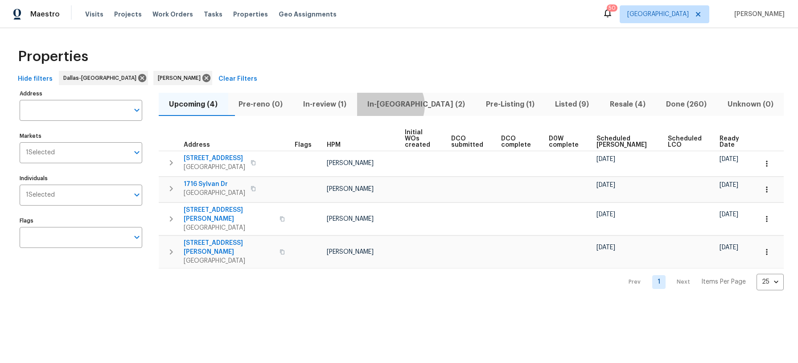
click at [409, 105] on span "In-[GEOGRAPHIC_DATA] (2)" at bounding box center [417, 104] width 108 height 12
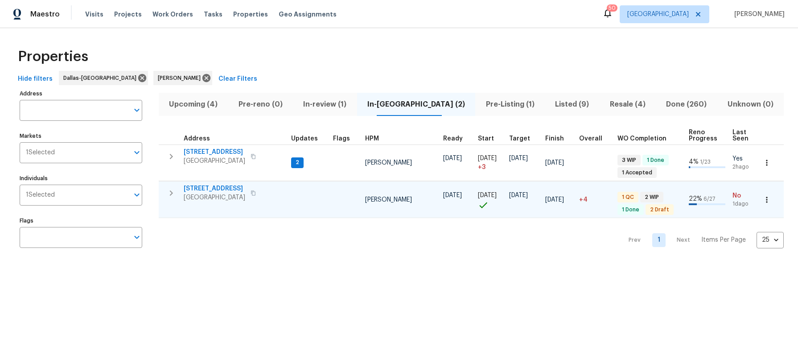
click at [195, 186] on span "806 SE 4th St" at bounding box center [215, 188] width 62 height 9
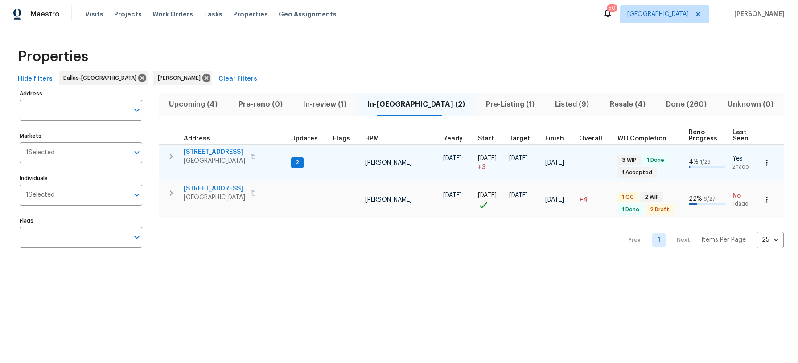
click at [226, 150] on span "3605 Bayshore Dr" at bounding box center [215, 152] width 62 height 9
click at [251, 156] on icon "button" at bounding box center [253, 156] width 5 height 5
click at [204, 149] on span "3605 Bayshore Dr" at bounding box center [215, 152] width 62 height 9
click at [210, 151] on span "3605 Bayshore Dr" at bounding box center [215, 152] width 62 height 9
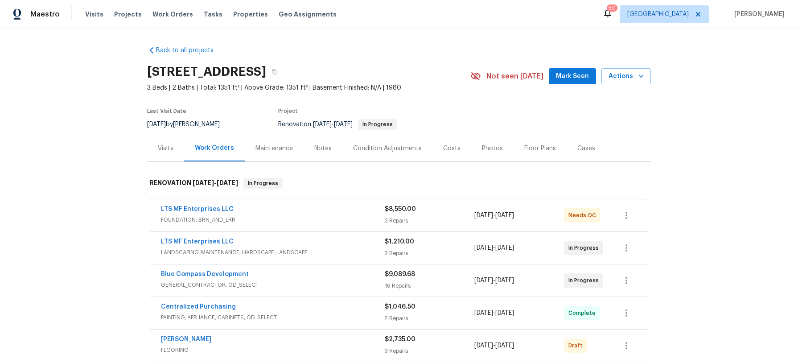
click at [456, 145] on div "Costs" at bounding box center [452, 148] width 39 height 26
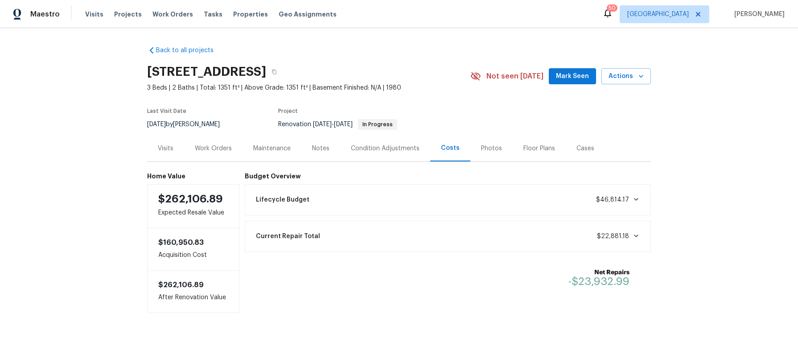
click at [327, 148] on div "Notes" at bounding box center [320, 148] width 17 height 9
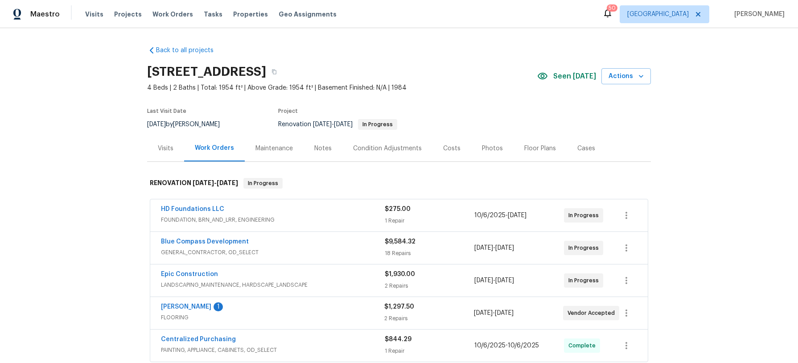
click at [449, 148] on div "Costs" at bounding box center [451, 148] width 17 height 9
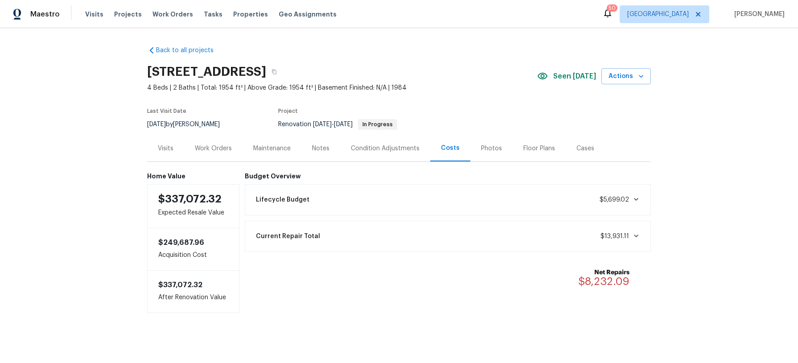
click at [161, 146] on div "Visits" at bounding box center [166, 148] width 16 height 9
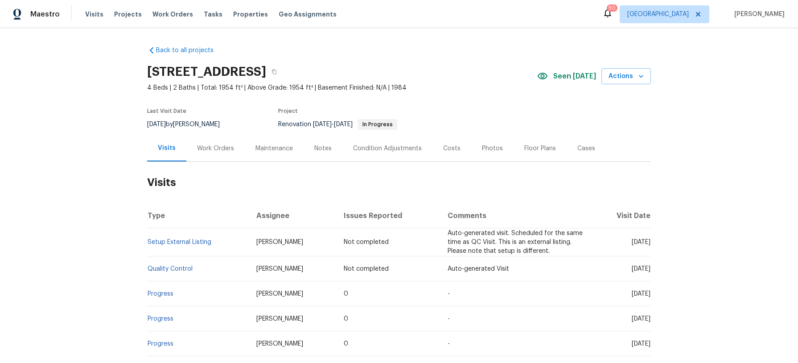
click at [326, 146] on div "Notes" at bounding box center [322, 148] width 17 height 9
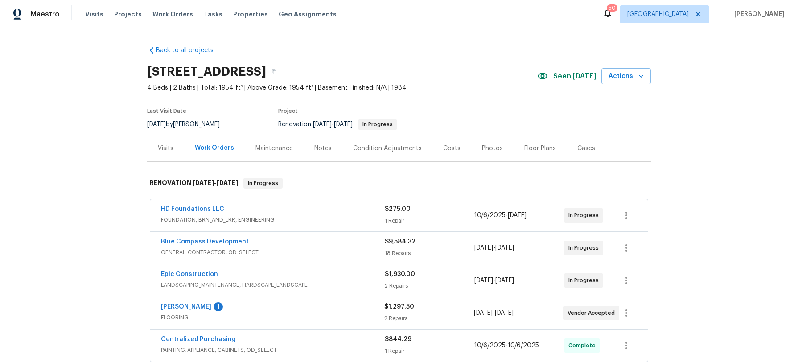
click at [398, 148] on div "Condition Adjustments" at bounding box center [387, 148] width 69 height 9
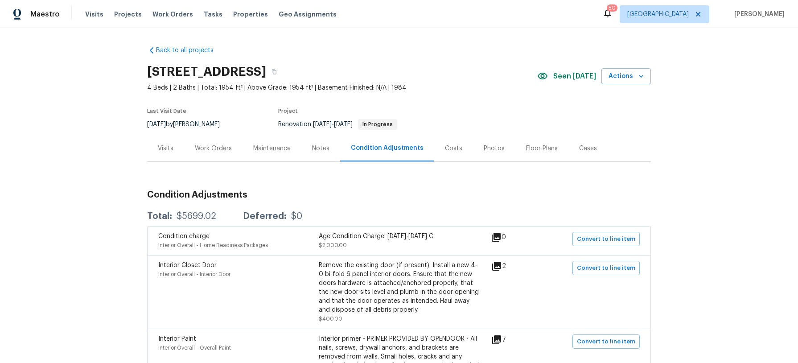
click at [445, 146] on div "Costs" at bounding box center [453, 148] width 17 height 9
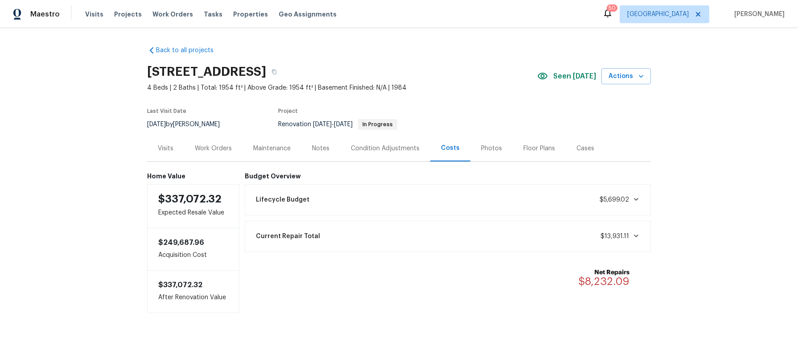
click at [319, 242] on div "Current Repair Total $13,931.11" at bounding box center [448, 237] width 395 height 20
click at [318, 202] on div "Lifecycle Budget $5,699.02" at bounding box center [448, 200] width 395 height 20
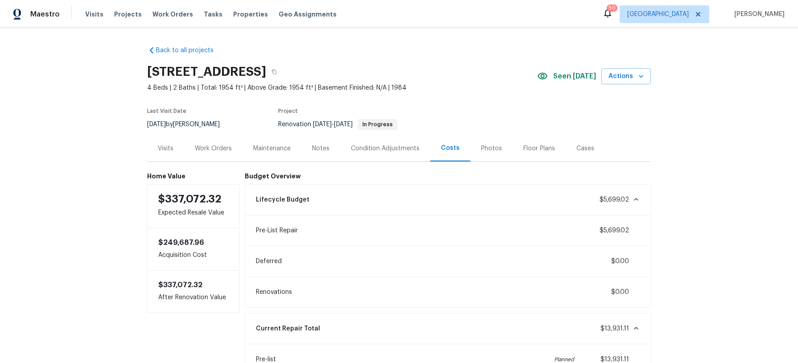
click at [211, 146] on div "Work Orders" at bounding box center [213, 148] width 37 height 9
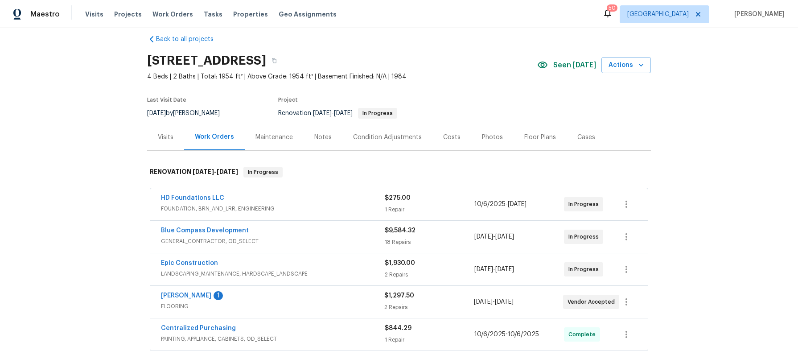
scroll to position [10, 0]
click at [365, 140] on div "Condition Adjustments" at bounding box center [387, 138] width 69 height 9
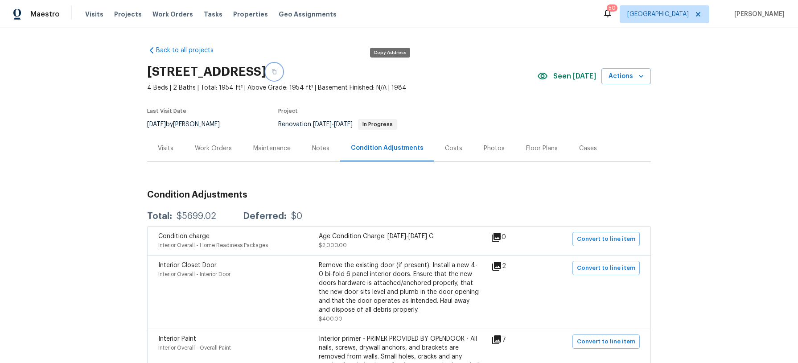
click at [277, 74] on icon "button" at bounding box center [274, 71] width 5 height 5
click at [452, 149] on div "Costs" at bounding box center [453, 148] width 17 height 9
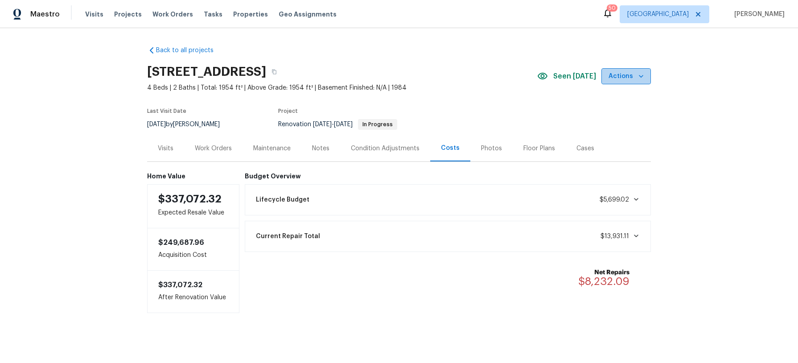
click at [637, 80] on icon "button" at bounding box center [641, 76] width 9 height 9
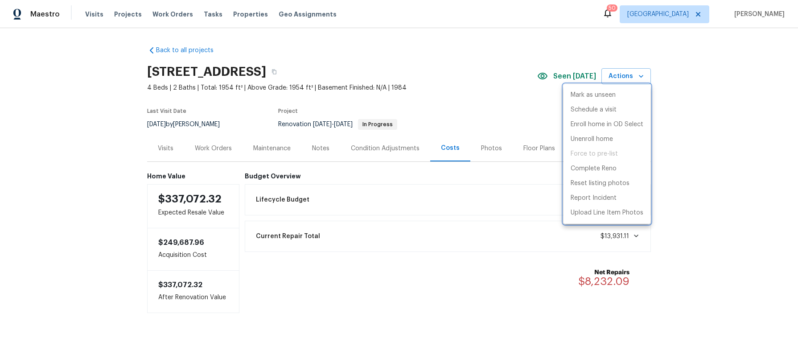
click at [706, 80] on div at bounding box center [399, 181] width 798 height 363
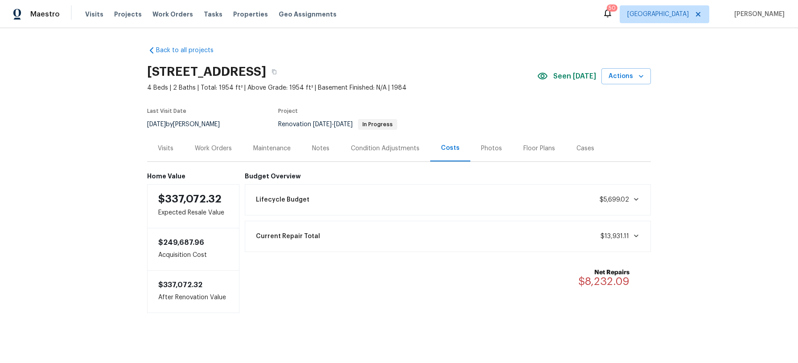
click at [210, 149] on div "Work Orders" at bounding box center [213, 148] width 37 height 9
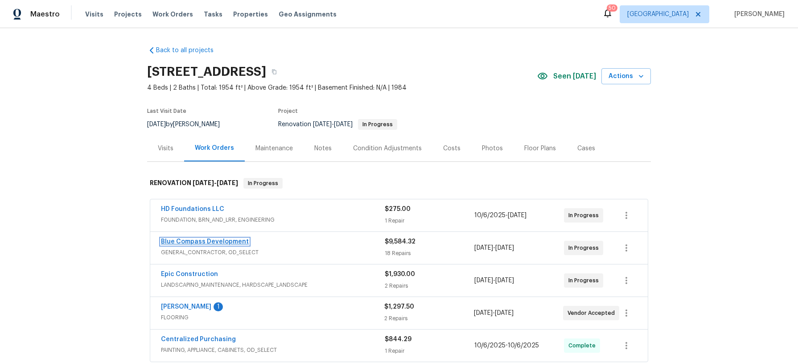
click at [193, 240] on link "Blue Compass Development" at bounding box center [205, 242] width 88 height 6
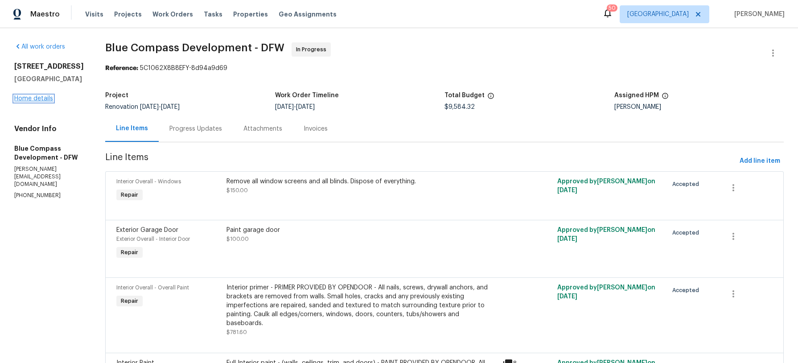
click at [41, 99] on link "Home details" at bounding box center [33, 98] width 39 height 6
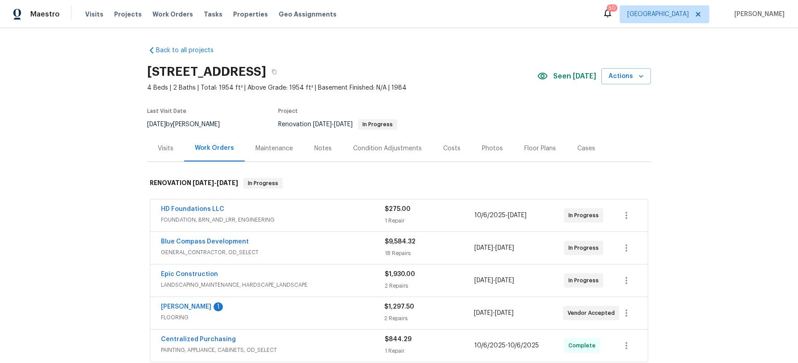
click at [448, 151] on div "Costs" at bounding box center [451, 148] width 17 height 9
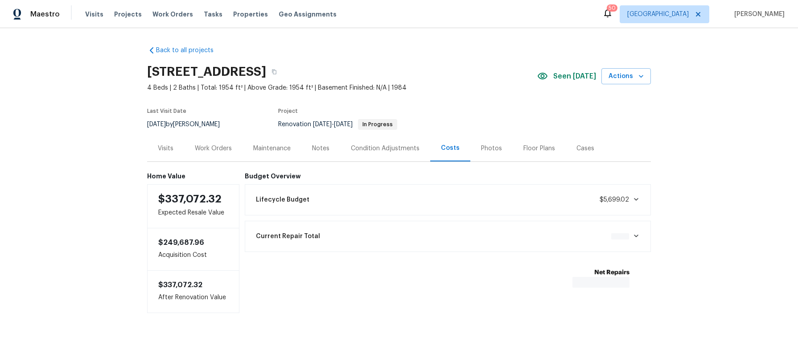
scroll to position [4, 0]
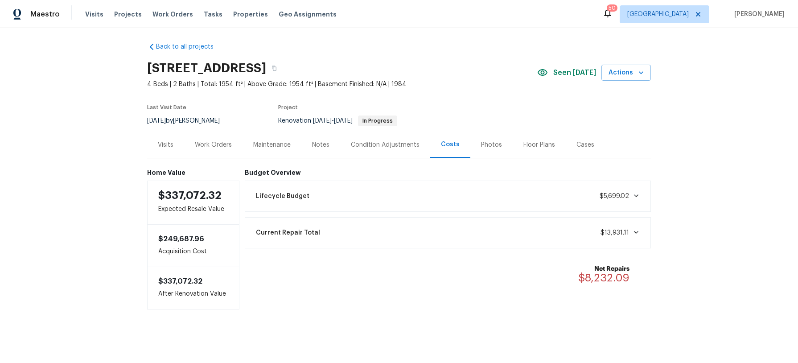
click at [377, 144] on div "Condition Adjustments" at bounding box center [385, 144] width 69 height 9
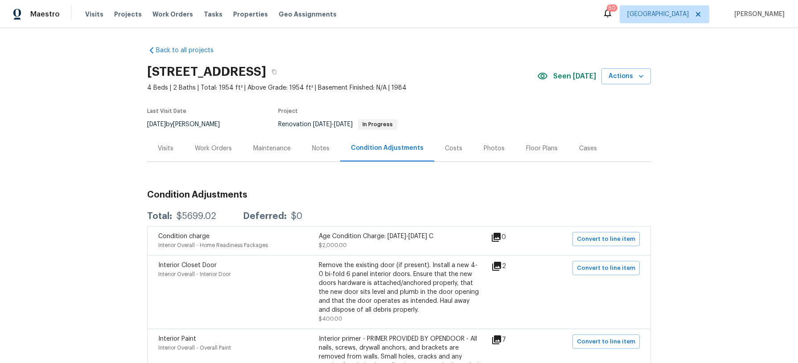
click at [448, 149] on div "Costs" at bounding box center [453, 148] width 17 height 9
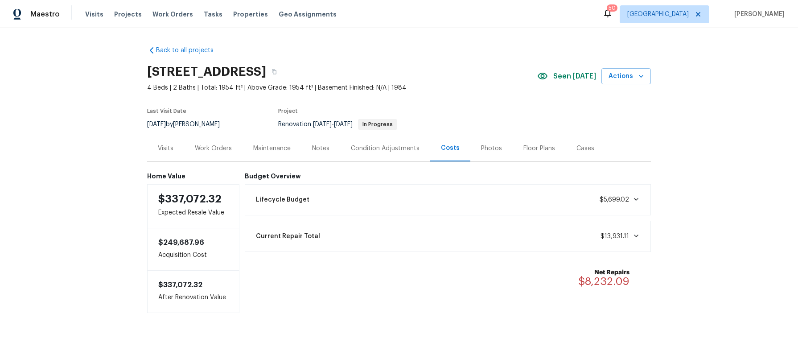
click at [213, 147] on div "Work Orders" at bounding box center [213, 148] width 37 height 9
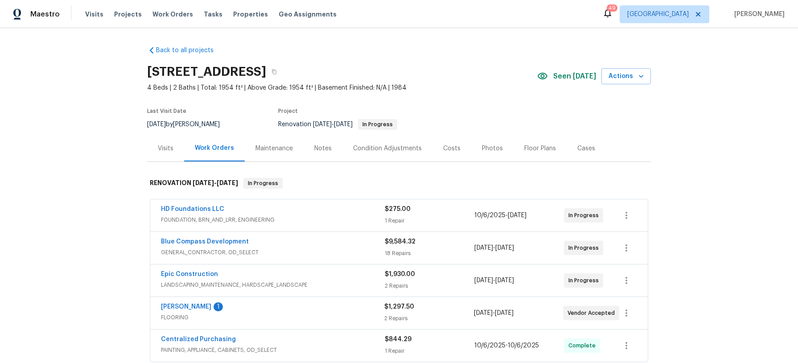
click at [448, 146] on div "Costs" at bounding box center [451, 148] width 17 height 9
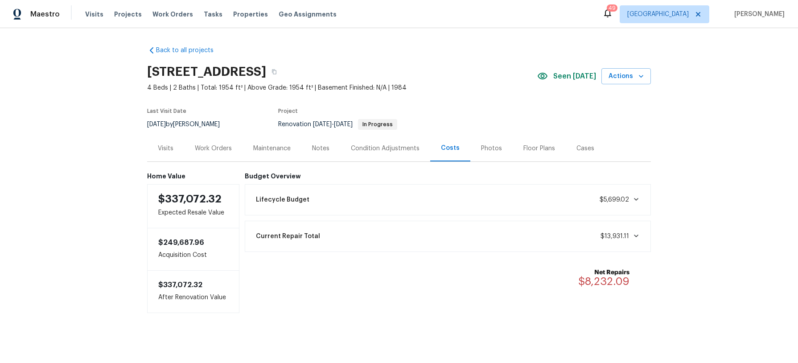
click at [229, 150] on div "Work Orders" at bounding box center [213, 148] width 37 height 9
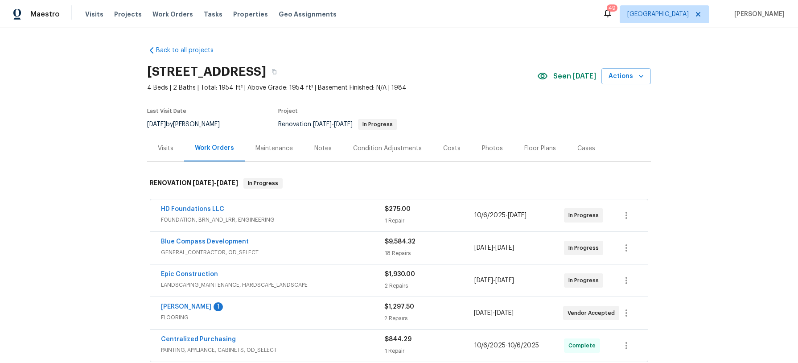
click at [320, 148] on div "Notes" at bounding box center [322, 148] width 17 height 9
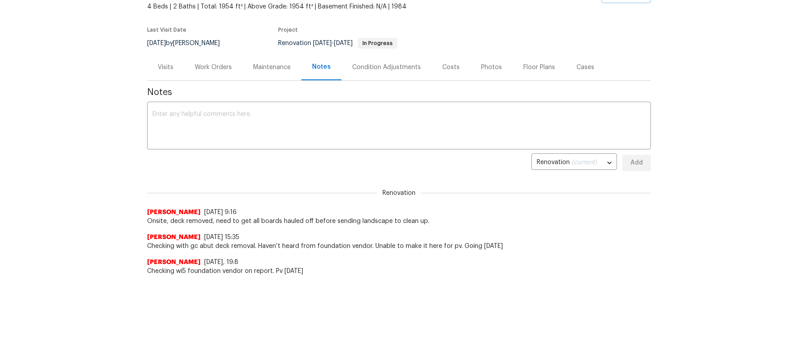
click at [383, 68] on div "Condition Adjustments" at bounding box center [386, 67] width 69 height 9
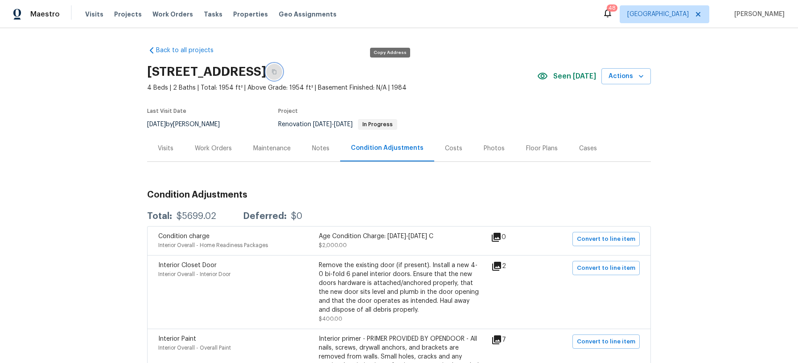
click at [282, 71] on button "button" at bounding box center [274, 72] width 16 height 16
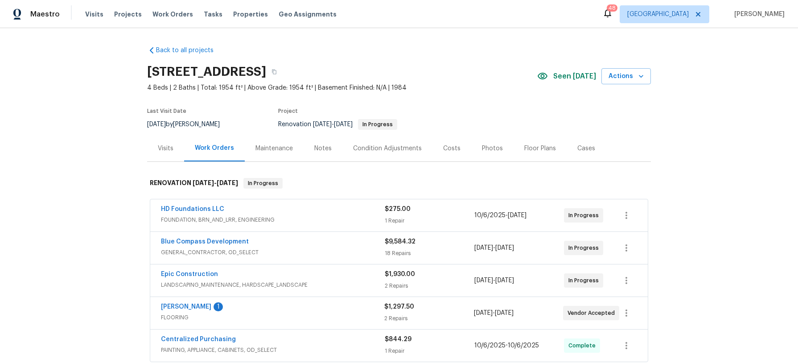
click at [448, 149] on div "Costs" at bounding box center [451, 148] width 17 height 9
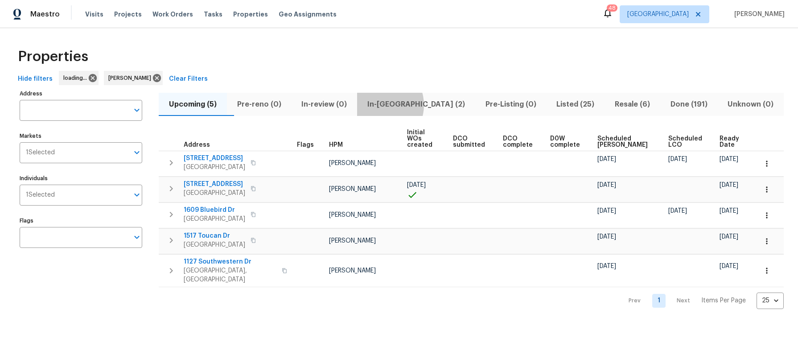
click at [401, 105] on span "In-reno (2)" at bounding box center [416, 104] width 107 height 12
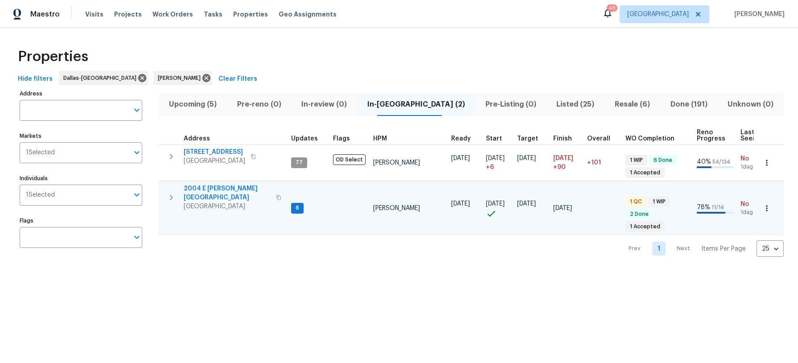
click at [226, 187] on span "2004 E Peters Colony Rd" at bounding box center [227, 193] width 87 height 18
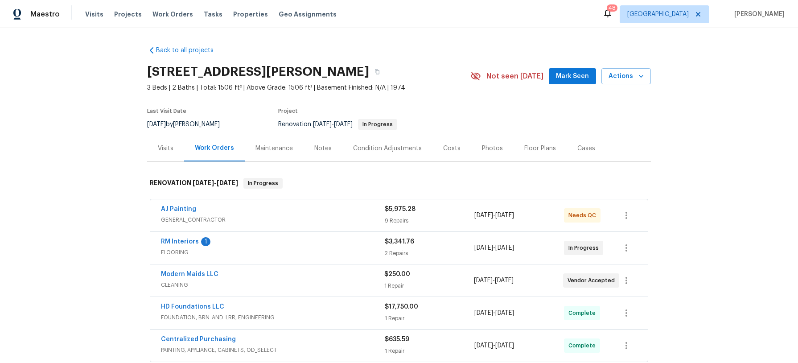
click at [452, 147] on div "Costs" at bounding box center [451, 148] width 17 height 9
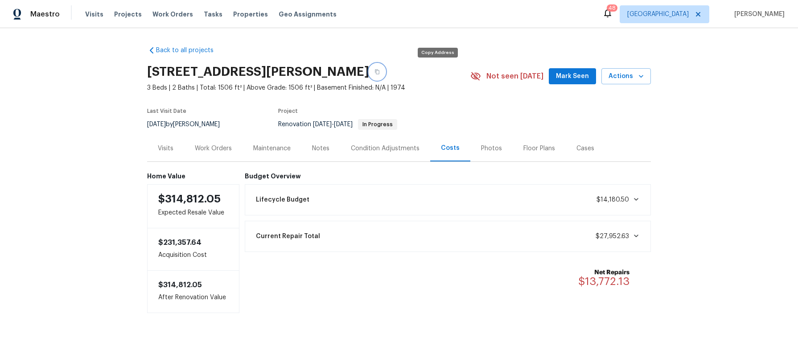
click at [385, 71] on button "button" at bounding box center [377, 72] width 16 height 16
click at [164, 144] on div "Visits" at bounding box center [166, 148] width 16 height 9
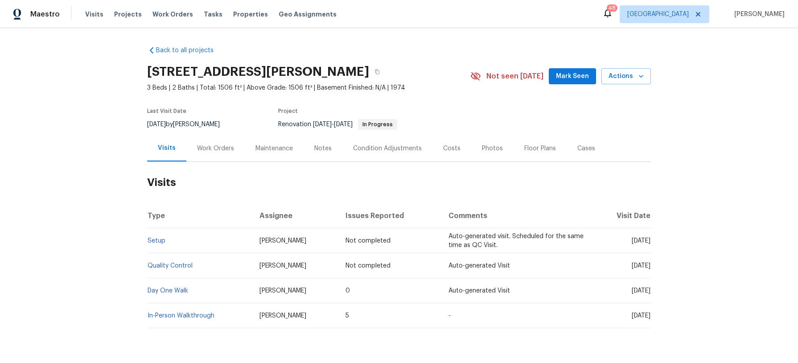
scroll to position [26, 0]
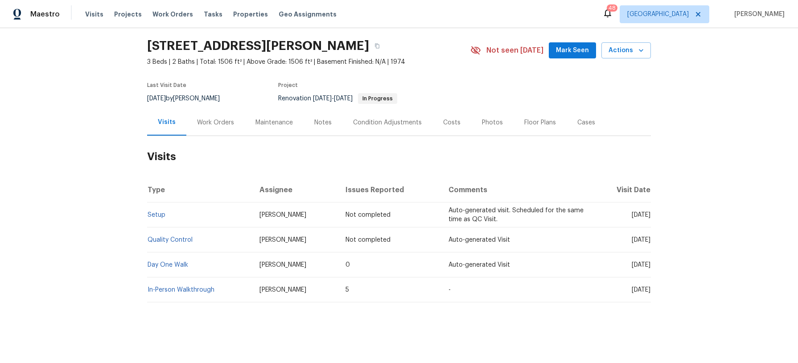
click at [326, 123] on div "Notes" at bounding box center [322, 122] width 17 height 9
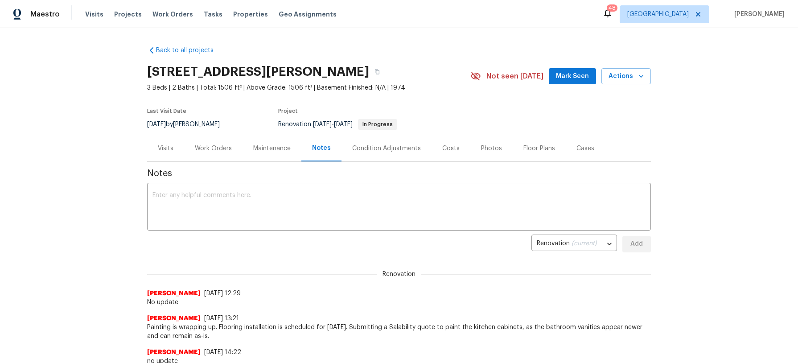
click at [379, 148] on div "Condition Adjustments" at bounding box center [386, 148] width 69 height 9
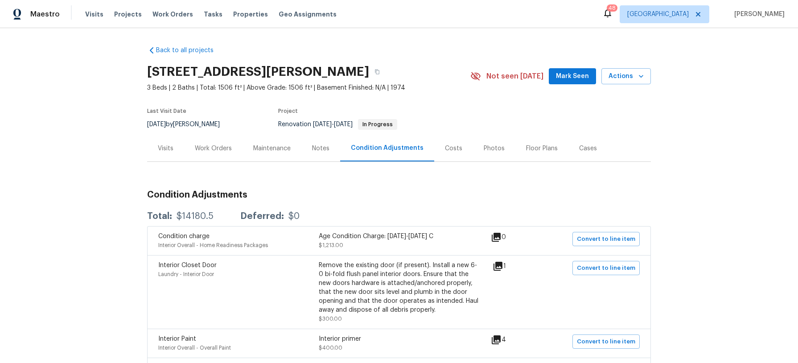
click at [445, 151] on div "Costs" at bounding box center [453, 148] width 17 height 9
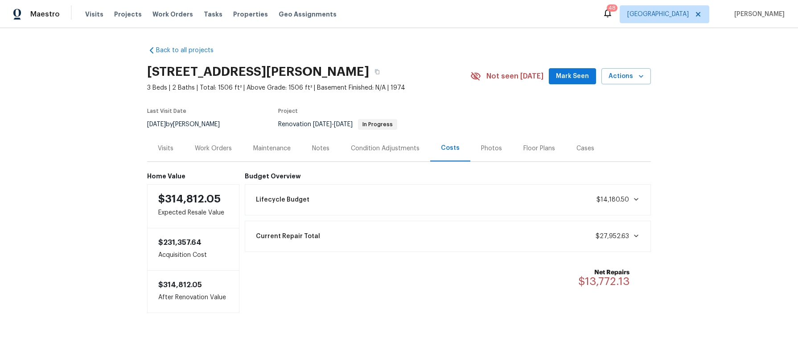
click at [211, 148] on div "Work Orders" at bounding box center [213, 148] width 37 height 9
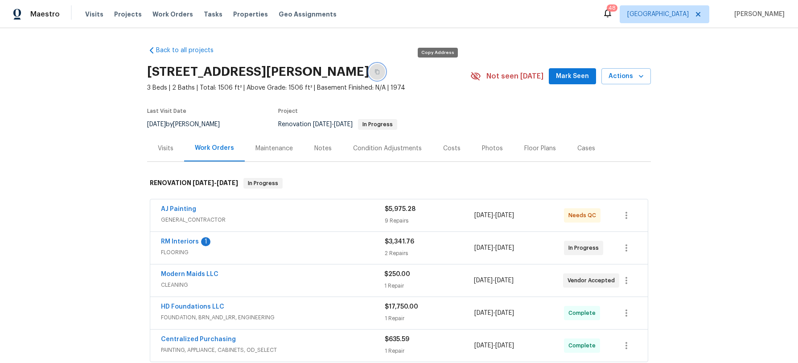
click at [380, 74] on icon "button" at bounding box center [377, 71] width 5 height 5
click at [323, 142] on div "Notes" at bounding box center [323, 148] width 39 height 26
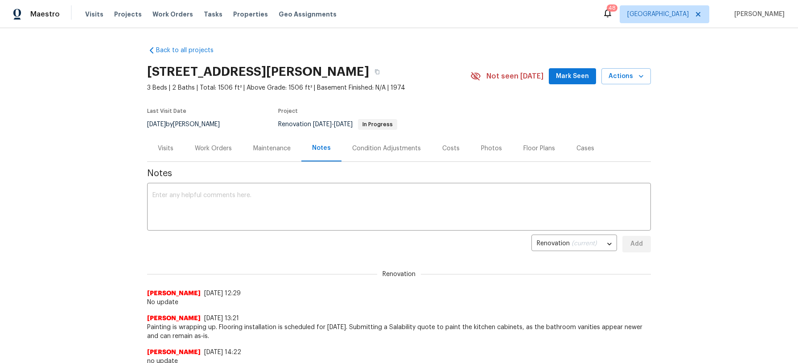
click at [443, 148] on div "Costs" at bounding box center [450, 148] width 17 height 9
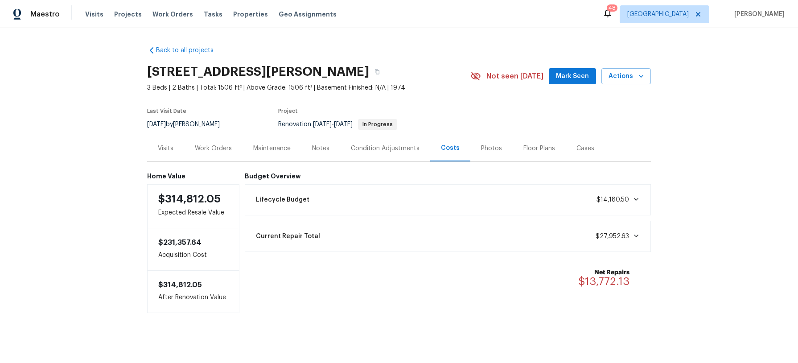
click at [340, 203] on div "Lifecycle Budget $14,180.50" at bounding box center [448, 200] width 395 height 20
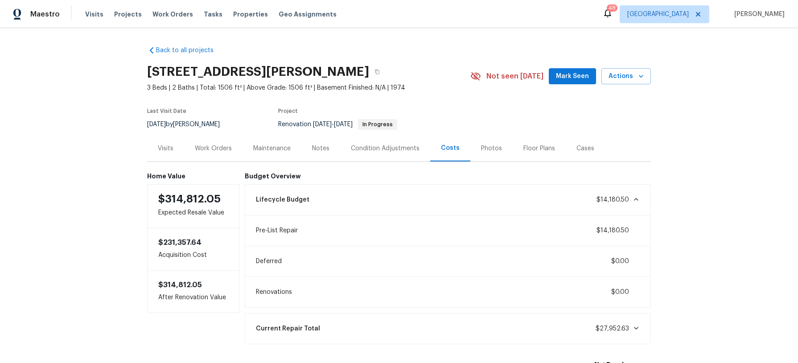
click at [340, 203] on div "Lifecycle Budget $14,180.50" at bounding box center [448, 200] width 395 height 20
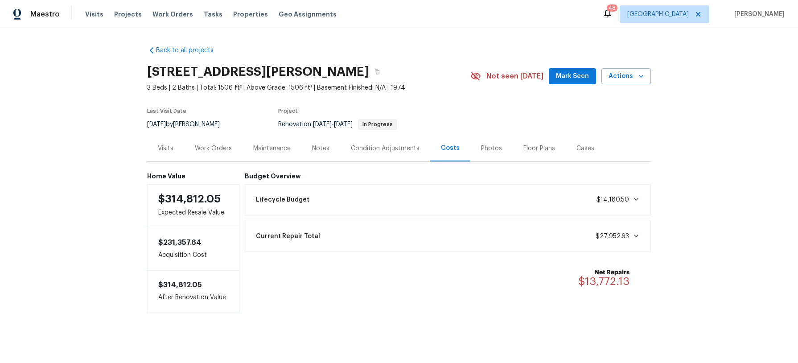
click at [351, 148] on div "Condition Adjustments" at bounding box center [385, 148] width 69 height 9
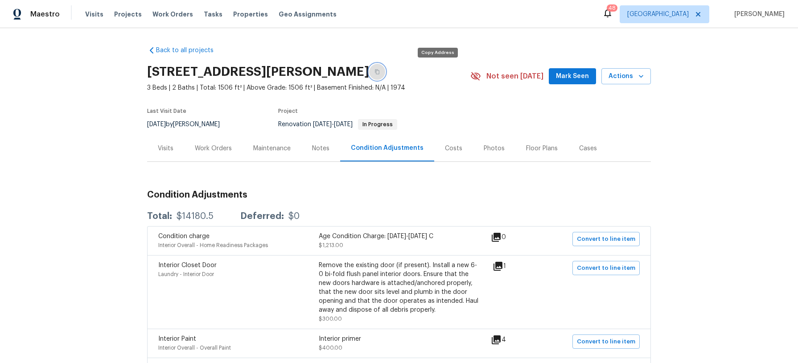
click at [380, 71] on icon "button" at bounding box center [377, 71] width 5 height 5
click at [451, 153] on div "Costs" at bounding box center [453, 148] width 39 height 26
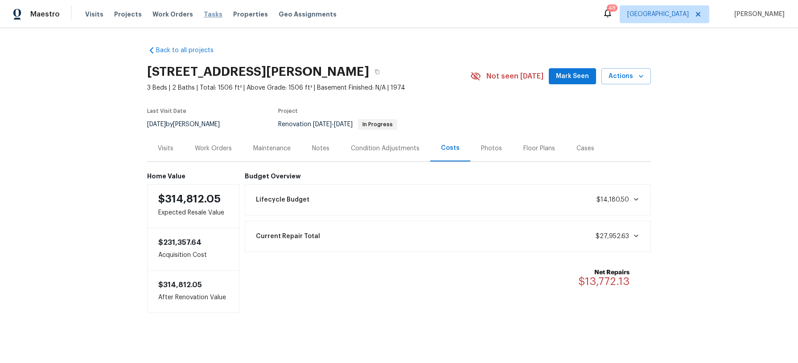
click at [206, 17] on span "Tasks" at bounding box center [213, 14] width 19 height 6
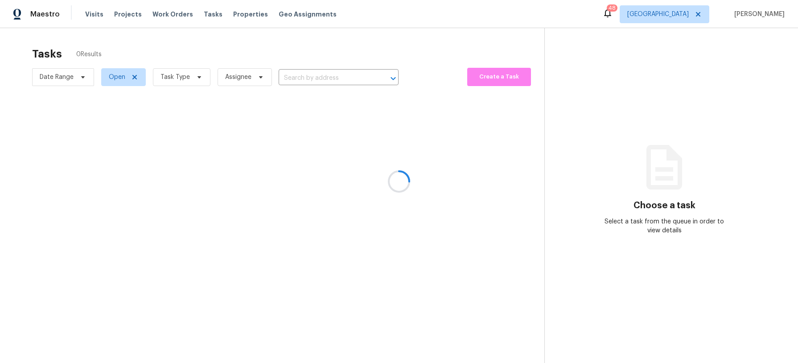
click at [199, 76] on div at bounding box center [399, 181] width 798 height 363
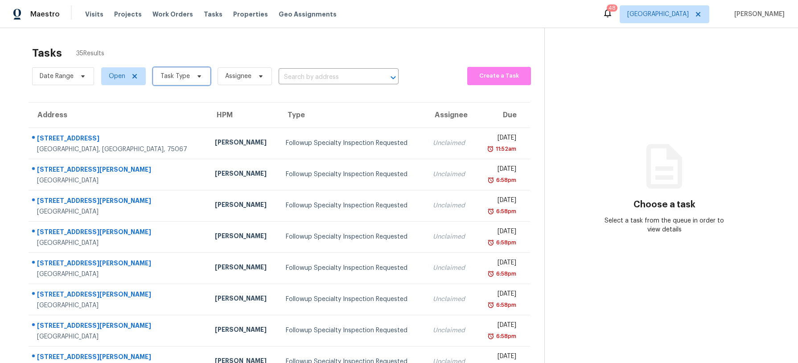
click at [199, 76] on icon at bounding box center [199, 76] width 7 height 7
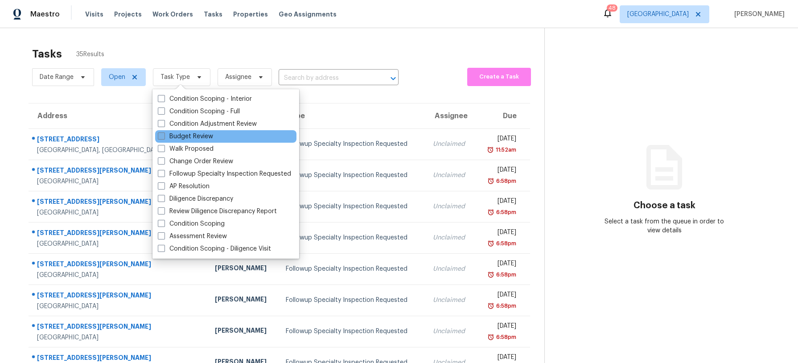
click at [197, 134] on div "Budget Review" at bounding box center [225, 136] width 141 height 12
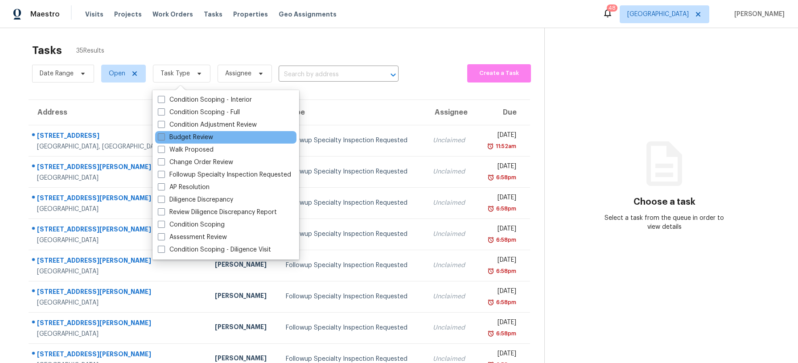
scroll to position [5, 0]
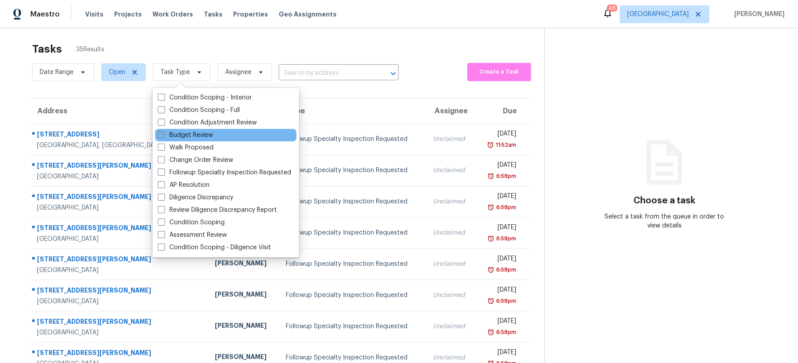
click at [196, 135] on label "Budget Review" at bounding box center [185, 135] width 55 height 9
click at [164, 135] on input "Budget Review" at bounding box center [161, 134] width 6 height 6
checkbox input "true"
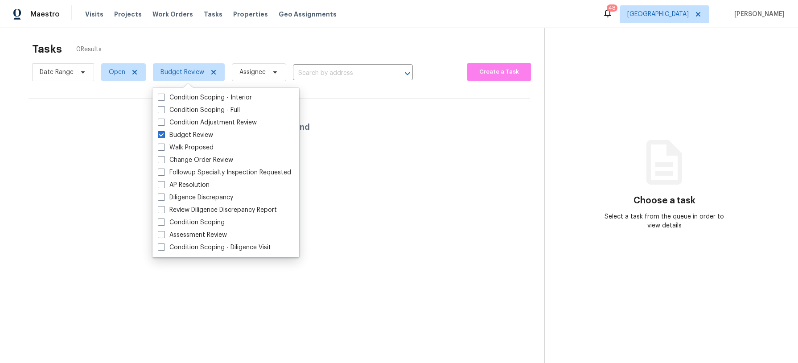
click at [236, 49] on div "Tasks 0 Results" at bounding box center [288, 48] width 512 height 23
